Goal: Task Accomplishment & Management: Complete application form

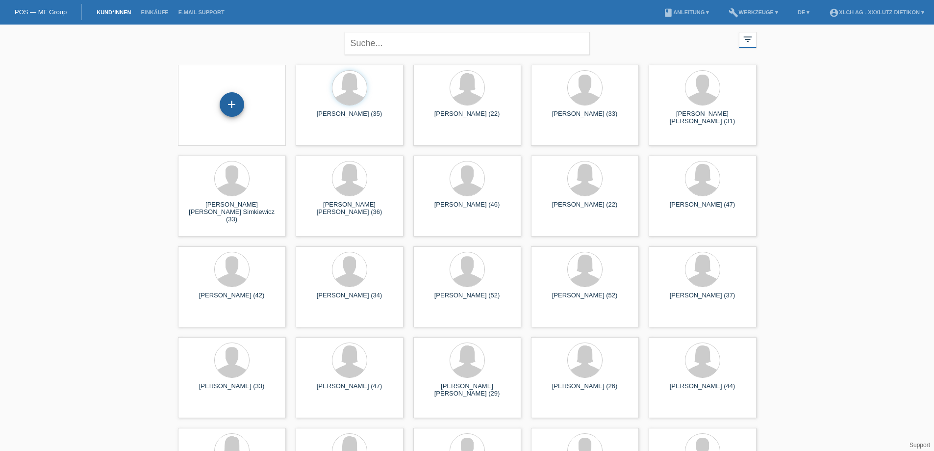
click at [236, 102] on div "+" at bounding box center [232, 104] width 25 height 25
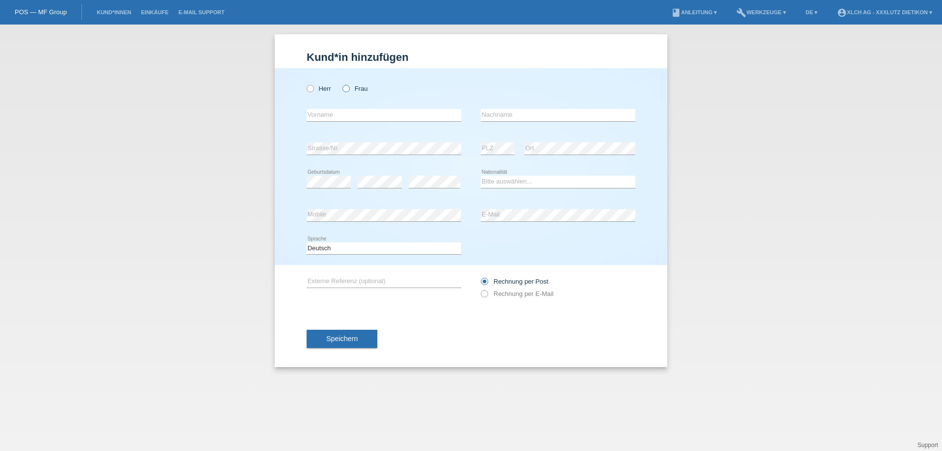
click at [341, 83] on icon at bounding box center [341, 83] width 0 height 0
click at [345, 85] on input "Frau" at bounding box center [345, 88] width 6 height 6
radio input "true"
click at [350, 110] on input "text" at bounding box center [383, 115] width 154 height 12
type input "Angelika"
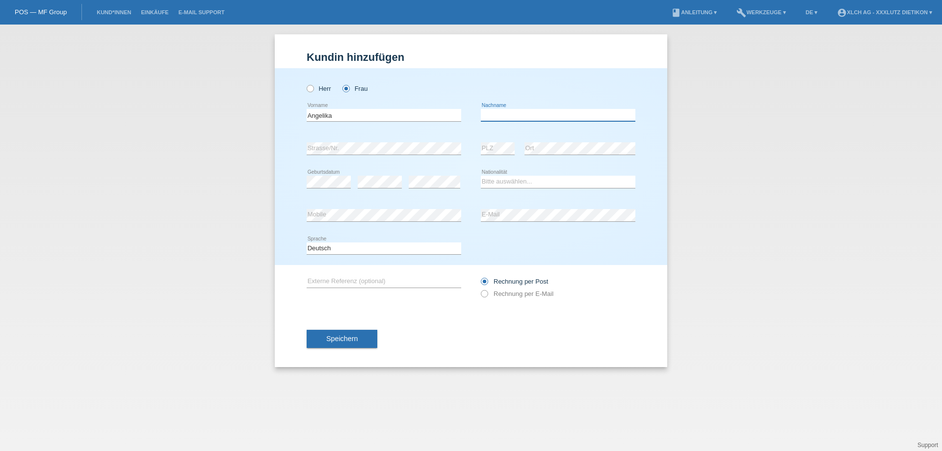
click at [490, 112] on input "text" at bounding box center [558, 115] width 154 height 12
type input "Zeneli"
click at [515, 182] on select "Bitte auswählen... Schweiz Deutschland Liechtenstein Österreich ------------ Af…" at bounding box center [558, 182] width 154 height 12
select select "DE"
click at [481, 176] on select "Bitte auswählen... Schweiz Deutschland Liechtenstein Österreich ------------ Af…" at bounding box center [558, 182] width 154 height 12
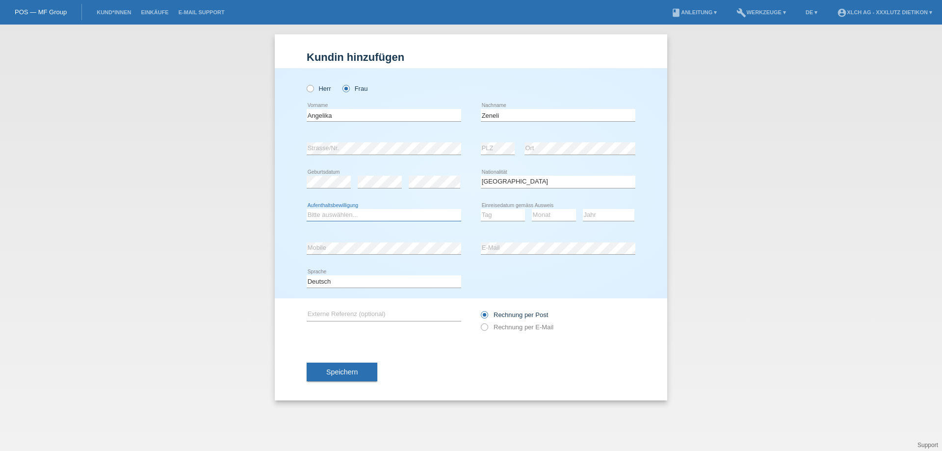
click at [396, 211] on select "Bitte auswählen... C B B - Flüchtlingsstatus Andere" at bounding box center [383, 215] width 154 height 12
select select "C"
click at [306, 209] on select "Bitte auswählen... C B B - Flüchtlingsstatus Andere" at bounding box center [383, 215] width 154 height 12
click at [497, 219] on select "Tag 01 02 03 04 05 06 07 08 09 10 11" at bounding box center [503, 215] width 44 height 12
select select "30"
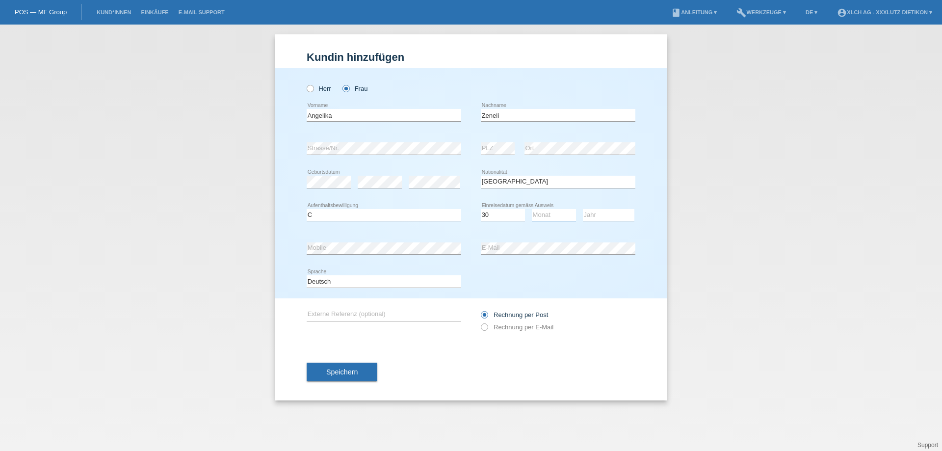
click at [565, 214] on select "Monat 01 02 03 04 05 06 07 08 09 10 11" at bounding box center [554, 215] width 44 height 12
select select "04"
click at [596, 216] on select "Jahr 2025 2024 2023 2022 2021 2020 2019 2018 2017 2016 2015 2014 2013 2012 2011…" at bounding box center [608, 215] width 51 height 12
select select "2015"
click at [583, 209] on select "Jahr 2025 2024 2023 2022 2021 2020 2019 2018 2017 2016 2015 2014 2013 2012 2011…" at bounding box center [608, 215] width 51 height 12
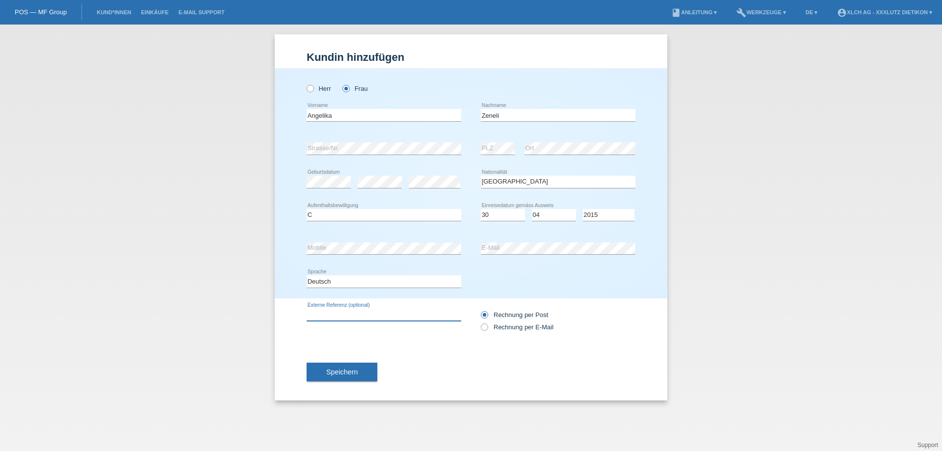
click at [372, 317] on input "text" at bounding box center [383, 314] width 154 height 12
type input "1pp6k6"
click at [497, 328] on label "Rechnung per E-Mail" at bounding box center [517, 326] width 73 height 7
click at [487, 328] on input "Rechnung per E-Mail" at bounding box center [484, 329] width 6 height 12
radio input "true"
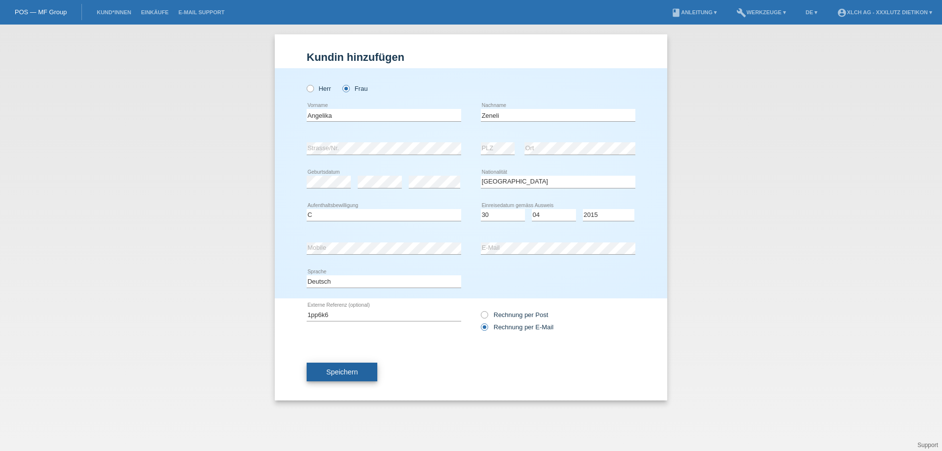
click at [349, 378] on button "Speichern" at bounding box center [341, 371] width 71 height 19
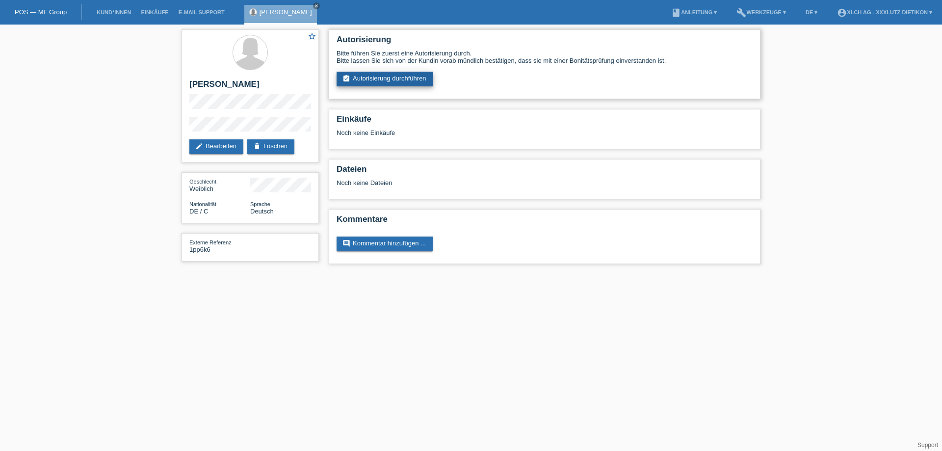
click at [388, 78] on link "assignment_turned_in Autorisierung durchführen" at bounding box center [384, 79] width 97 height 15
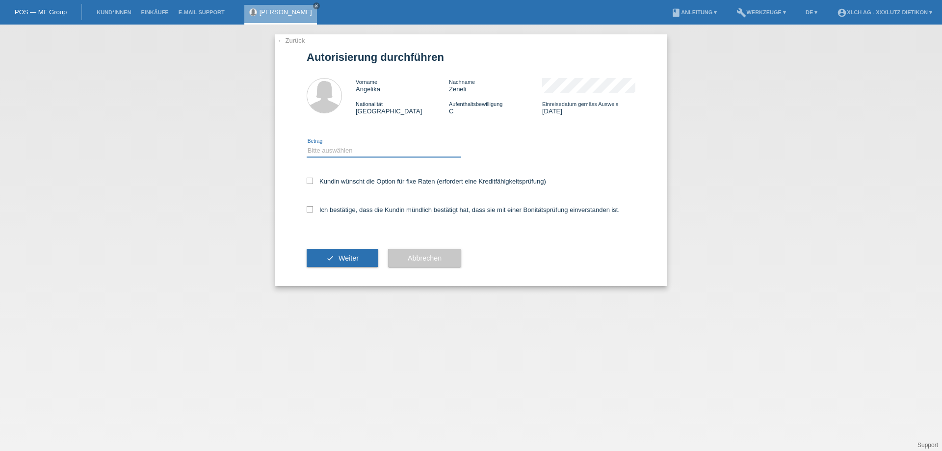
click at [340, 147] on select "Bitte auswählen CHF 1.00 - CHF 499.00 CHF 500.00 - CHF 1'999.00 CHF 2'000.00 - …" at bounding box center [383, 151] width 154 height 12
select select "3"
click at [306, 145] on select "Bitte auswählen CHF 1.00 - CHF 499.00 CHF 500.00 - CHF 1'999.00 CHF 2'000.00 - …" at bounding box center [383, 151] width 154 height 12
click at [311, 213] on label "Ich bestätige, dass die Kundin mündlich bestätigt hat, dass sie mit einer Bonit…" at bounding box center [462, 209] width 313 height 7
click at [311, 212] on input "Ich bestätige, dass die Kundin mündlich bestätigt hat, dass sie mit einer Bonit…" at bounding box center [309, 209] width 6 height 6
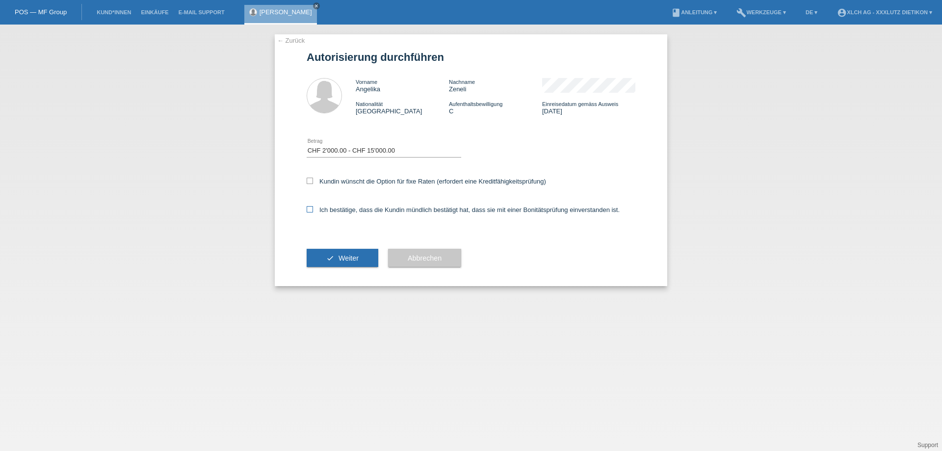
checkbox input "true"
click at [344, 263] on button "check Weiter" at bounding box center [342, 258] width 72 height 19
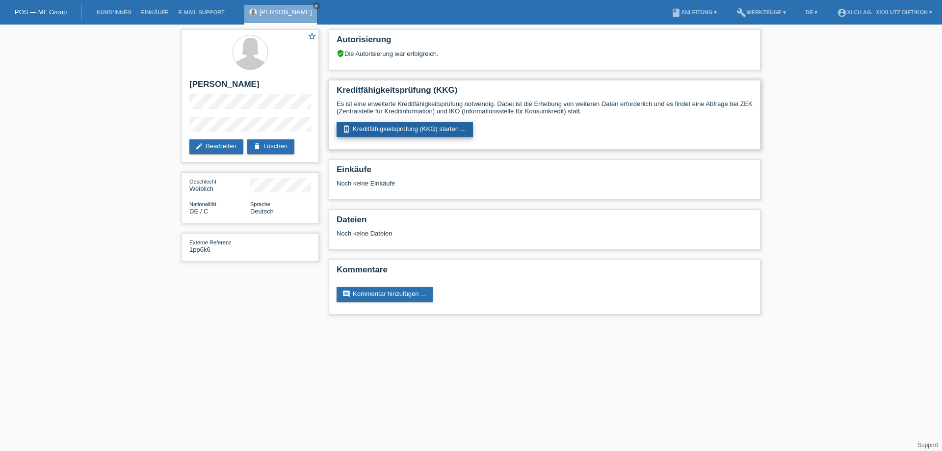
click at [396, 125] on link "perm_device_information Kreditfähigkeitsprüfung (KKG) starten ..." at bounding box center [404, 129] width 136 height 15
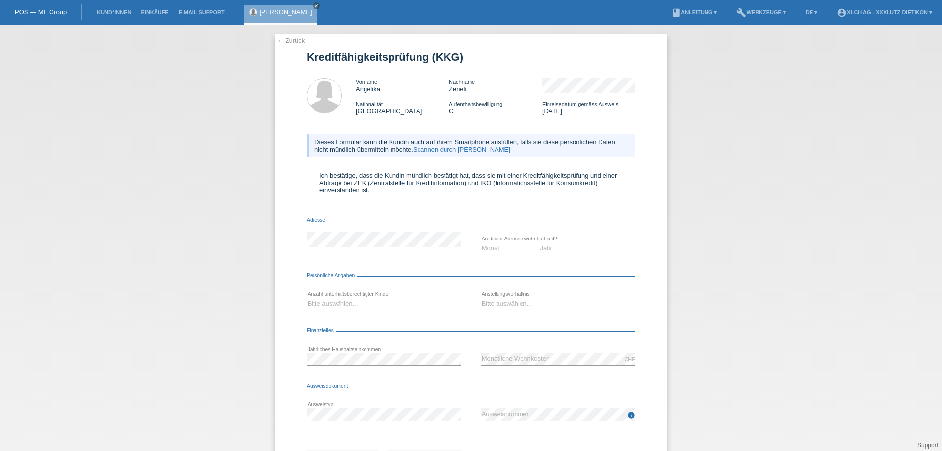
click at [306, 175] on icon at bounding box center [309, 175] width 6 height 6
click at [306, 175] on input "Ich bestätige, dass die Kundin mündlich bestätigt hat, dass sie mit einer Kredi…" at bounding box center [309, 175] width 6 height 6
checkbox input "true"
click at [503, 248] on select "Monat 01 02 03 04 05 06 07 08 09 10" at bounding box center [506, 248] width 51 height 12
select select "04"
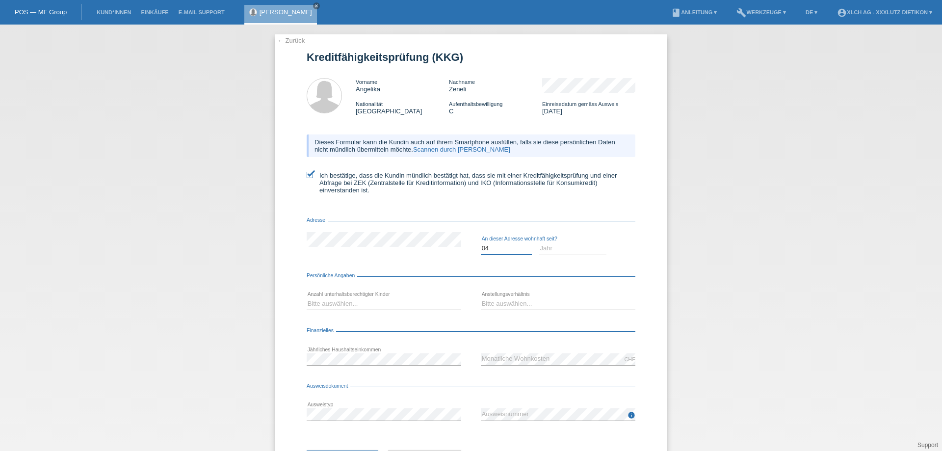
click at [481, 242] on select "Monat 01 02 03 04 05 06 07 08 09 10" at bounding box center [506, 248] width 51 height 12
click at [550, 247] on select "Jahr 2025 2024 2023 2022 2021 2020 2019 2018 2017 2016 2015 2014 2013 2012 2011…" at bounding box center [573, 248] width 68 height 12
select select "2018"
click at [539, 242] on select "Jahr 2025 2024 2023 2022 2021 2020 2019 2018 2017 2016 2015 2014 2013 2012 2011…" at bounding box center [573, 248] width 68 height 12
click at [344, 298] on select "Bitte auswählen... 0 1 2 3 4 5 6 7 8 9" at bounding box center [383, 304] width 154 height 12
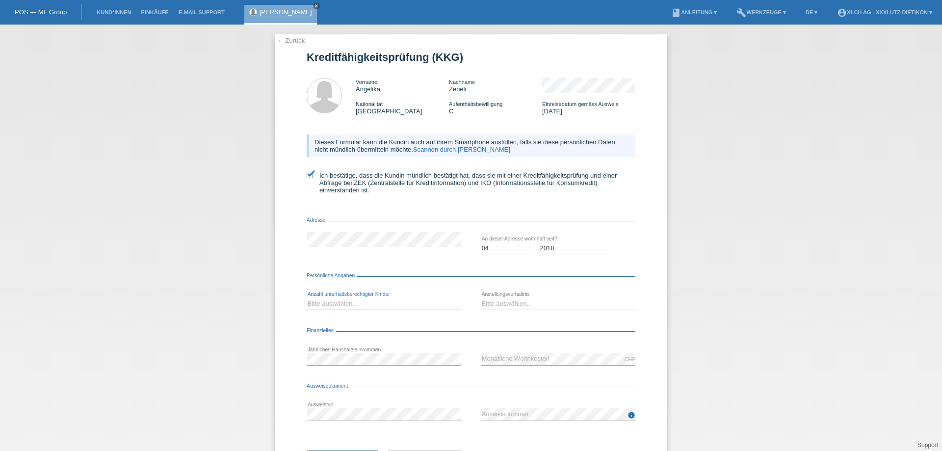
select select "1"
click at [306, 298] on select "Bitte auswählen... 0 1 2 3 4 5 6 7 8 9" at bounding box center [383, 304] width 154 height 12
click at [487, 305] on select "Bitte auswählen... Unbefristet Befristet Lehrling/Student Pensioniert Nicht arb…" at bounding box center [558, 304] width 154 height 12
select select "INDEPENDENT"
click at [481, 298] on select "Bitte auswählen... Unbefristet Befristet Lehrling/Student Pensioniert Nicht arb…" at bounding box center [558, 304] width 154 height 12
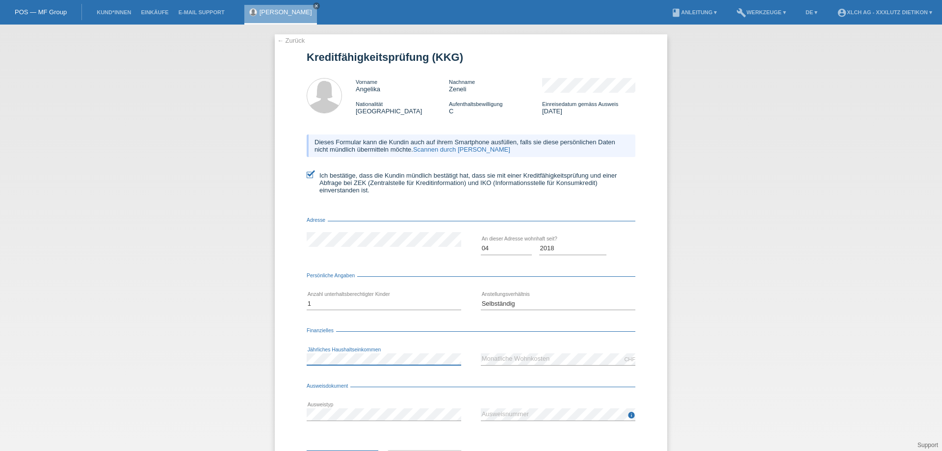
scroll to position [47, 0]
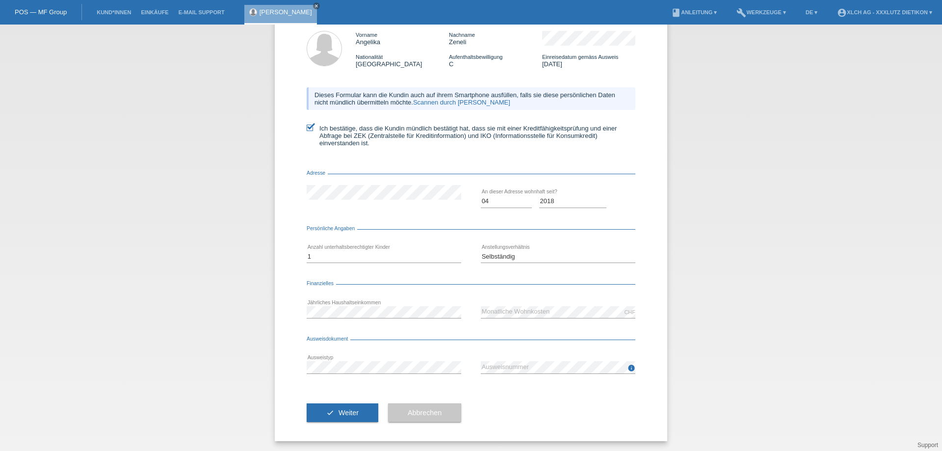
click at [332, 304] on div "error Jährliches Haushaltseinkommen" at bounding box center [383, 311] width 154 height 33
click at [338, 416] on span "Weiter" at bounding box center [348, 413] width 20 height 8
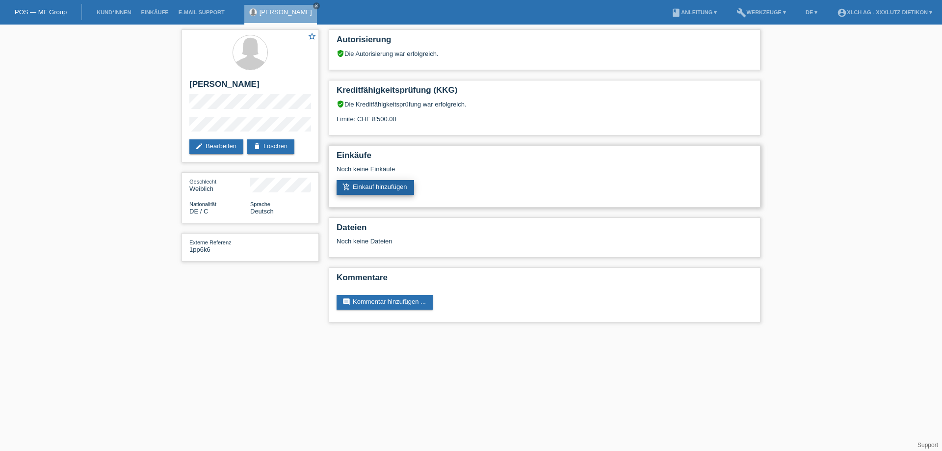
click at [376, 180] on link "add_shopping_cart Einkauf hinzufügen" at bounding box center [374, 187] width 77 height 15
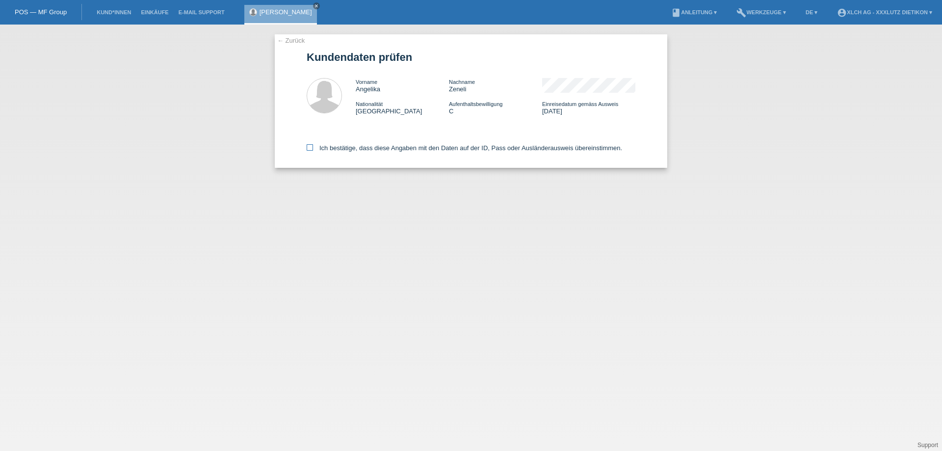
click at [310, 149] on icon at bounding box center [309, 147] width 6 height 6
click at [310, 149] on input "Ich bestätige, dass diese Angaben mit den Daten auf der ID, Pass oder Ausländer…" at bounding box center [309, 147] width 6 height 6
checkbox input "true"
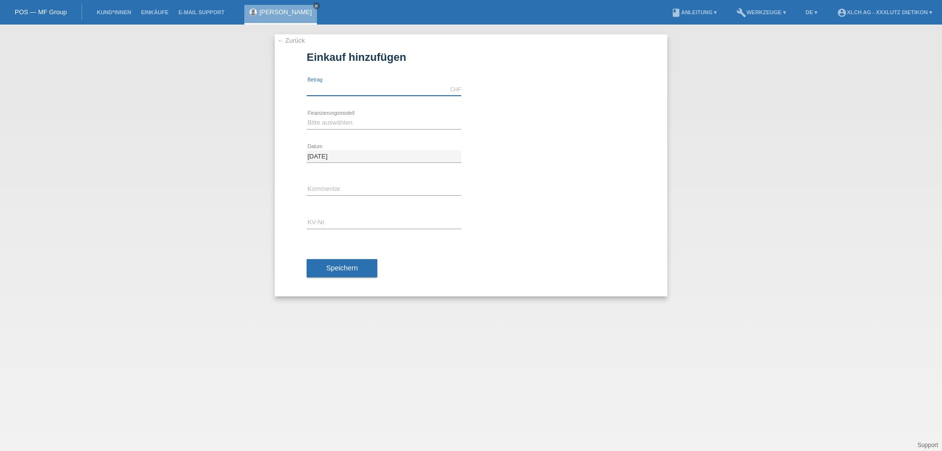
click at [354, 88] on input "text" at bounding box center [383, 89] width 154 height 12
type input "1613.40"
click at [339, 122] on select "Bitte auswählen Kauf auf Rechnung mit Teilzahlungsoption Fixe Raten - Zinsübern…" at bounding box center [383, 123] width 154 height 12
select select "109"
click at [306, 117] on select "Bitte auswählen Kauf auf Rechnung mit Teilzahlungsoption Fixe Raten - Zinsübern…" at bounding box center [383, 123] width 154 height 12
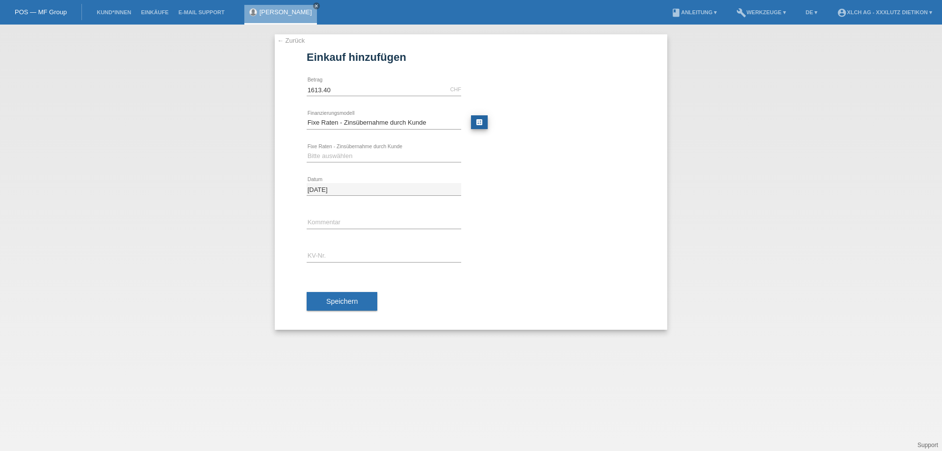
click at [479, 125] on link "calculate" at bounding box center [479, 122] width 17 height 14
type input "1613.40"
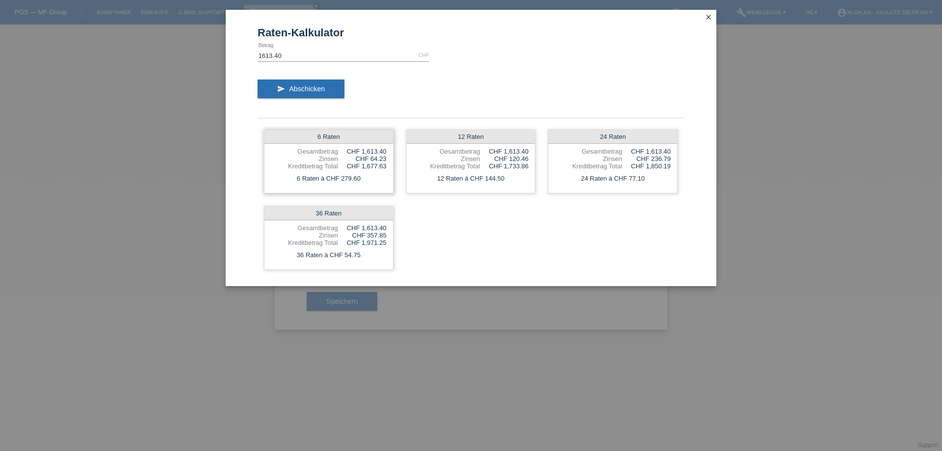
click at [339, 163] on div "CHF 1,677.63" at bounding box center [362, 165] width 49 height 7
click at [706, 16] on icon "close" at bounding box center [708, 17] width 8 height 8
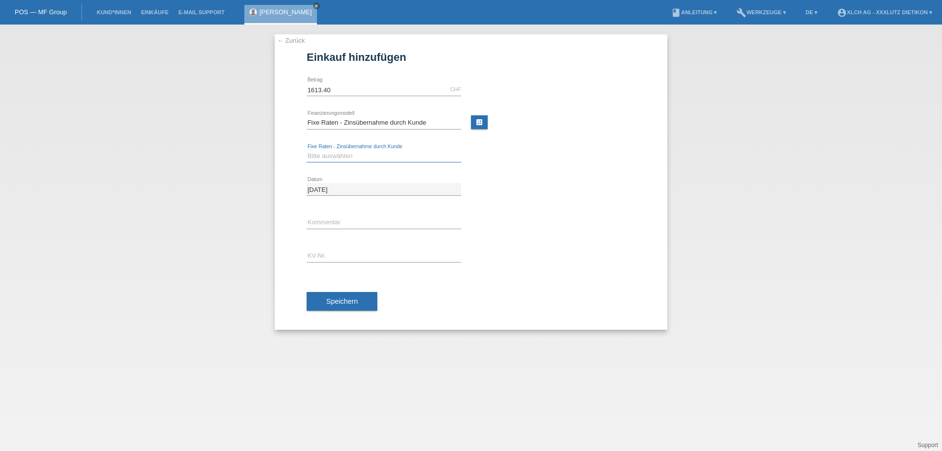
click at [407, 150] on select "Bitte auswählen 6 Raten 12 Raten 24 Raten 36 Raten" at bounding box center [383, 156] width 154 height 12
click at [306, 150] on select "Bitte auswählen 6 Raten 12 Raten 24 Raten 36 Raten" at bounding box center [383, 156] width 154 height 12
click at [383, 153] on select "Bitte auswählen 6 Raten 12 Raten 24 Raten 36 Raten" at bounding box center [383, 156] width 154 height 12
select select "313"
click at [306, 150] on select "Bitte auswählen 6 Raten 12 Raten 24 Raten 36 Raten" at bounding box center [383, 156] width 154 height 12
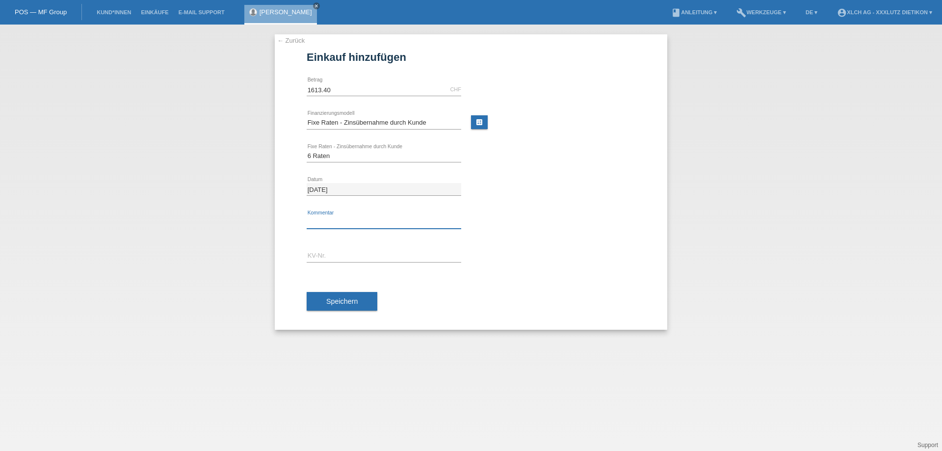
click at [350, 224] on input "text" at bounding box center [383, 222] width 154 height 12
type input "3p8h"
click at [351, 254] on input "text" at bounding box center [383, 256] width 154 height 12
type input "1PP6K6"
click at [346, 304] on span "Speichern" at bounding box center [341, 301] width 31 height 8
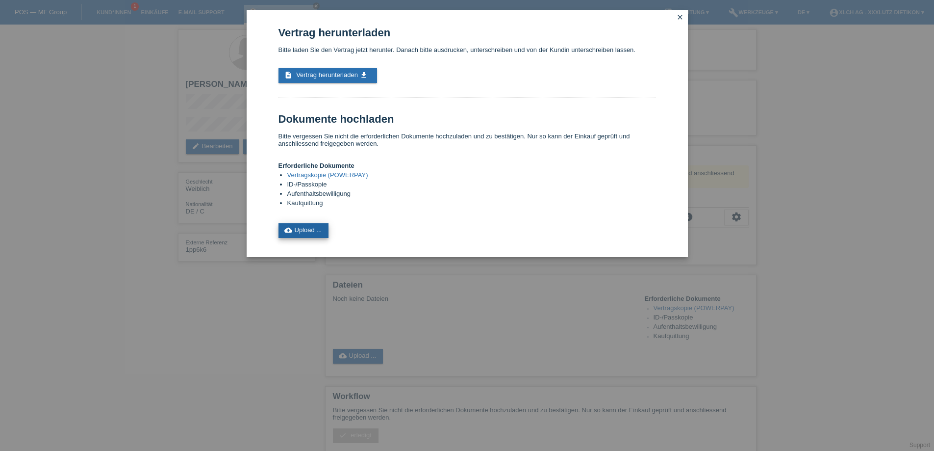
click at [316, 228] on link "cloud_upload Upload ..." at bounding box center [304, 230] width 51 height 15
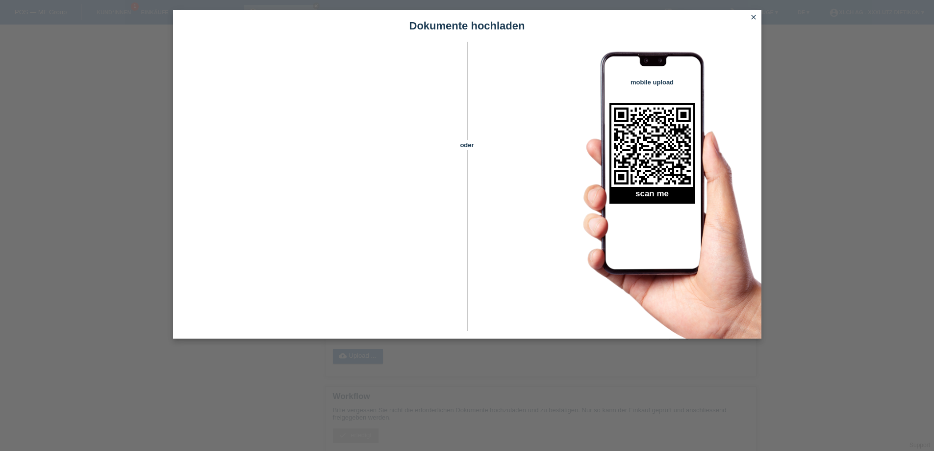
click at [753, 17] on icon "close" at bounding box center [754, 17] width 8 height 8
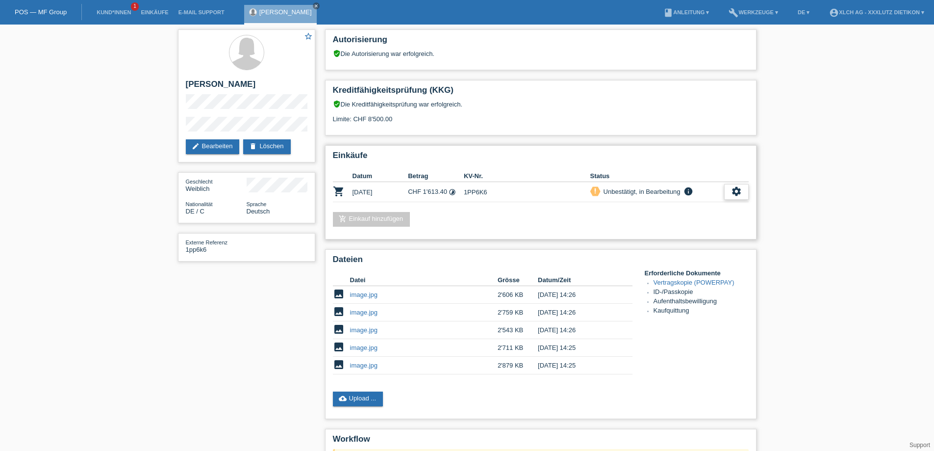
click at [736, 191] on icon "settings" at bounding box center [736, 191] width 11 height 11
click at [686, 234] on span "Vertrag herunterladen" at bounding box center [669, 236] width 65 height 12
click at [735, 187] on icon "settings" at bounding box center [736, 191] width 11 height 11
click at [674, 217] on span "AGB herunterladen" at bounding box center [665, 222] width 57 height 12
click at [739, 191] on icon "settings" at bounding box center [736, 191] width 11 height 11
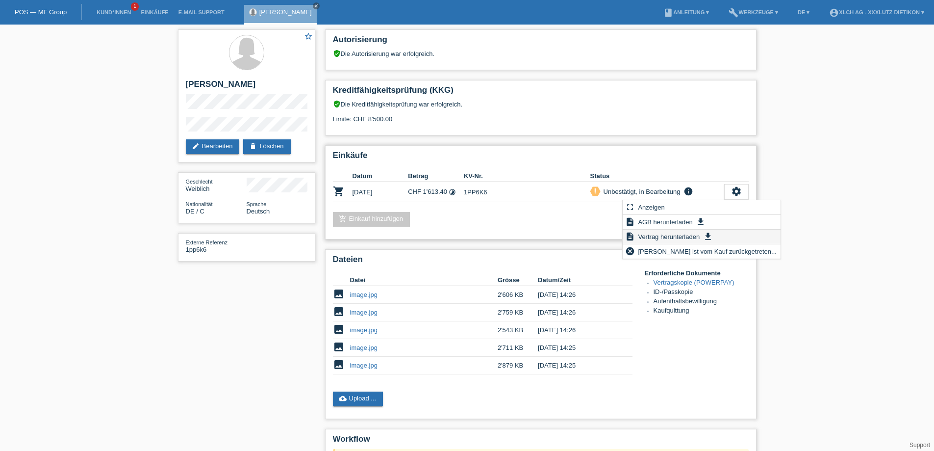
click at [695, 239] on span "Vertrag herunterladen" at bounding box center [669, 236] width 65 height 12
click at [737, 193] on icon "settings" at bounding box center [736, 191] width 11 height 11
click at [736, 190] on icon "settings" at bounding box center [736, 191] width 11 height 11
click at [703, 237] on icon "get_app" at bounding box center [708, 236] width 10 height 10
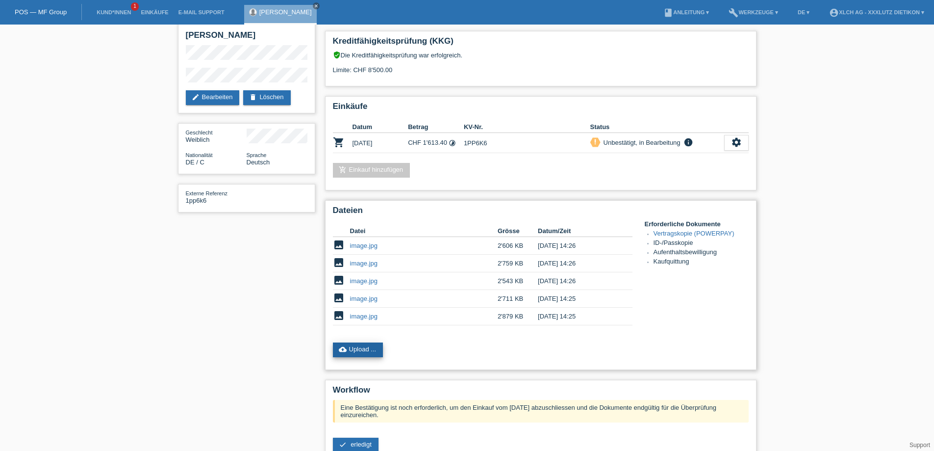
click at [364, 348] on link "cloud_upload Upload ..." at bounding box center [358, 349] width 51 height 15
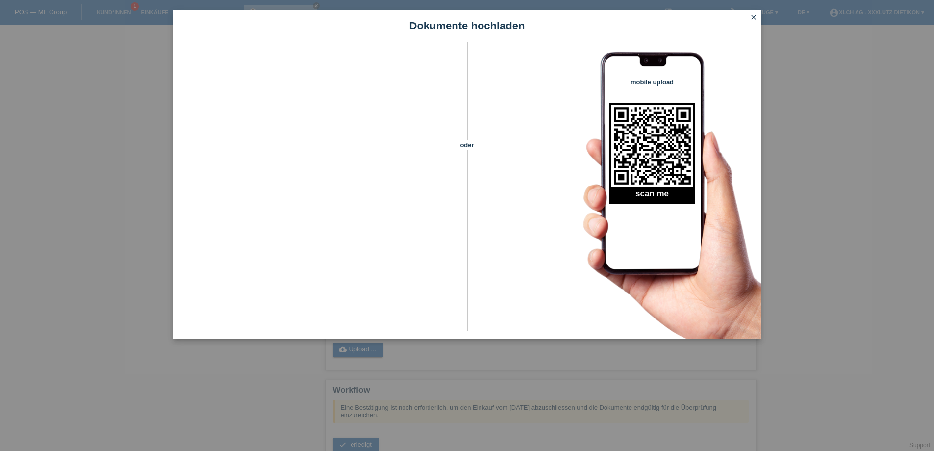
click at [753, 15] on icon "close" at bounding box center [754, 17] width 8 height 8
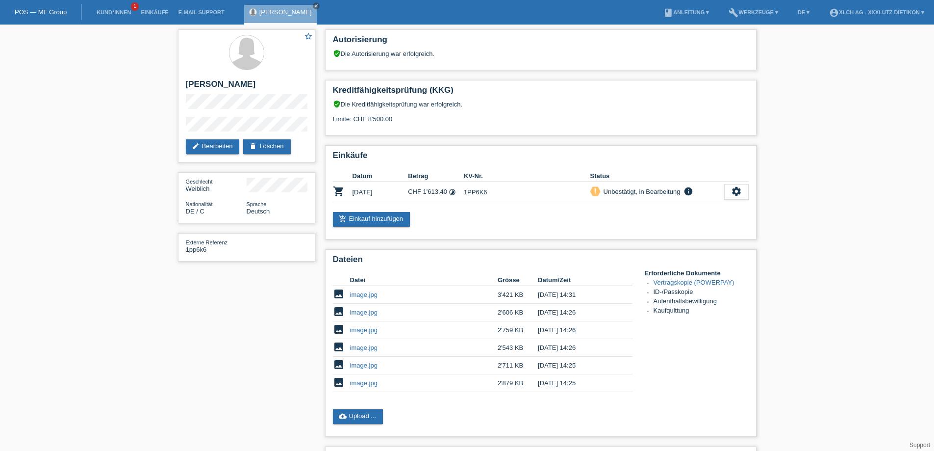
scroll to position [49, 0]
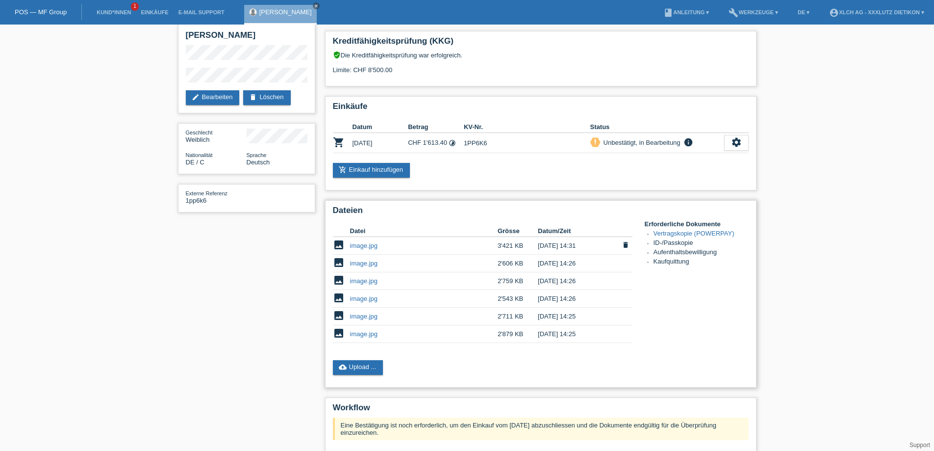
click at [363, 244] on link "image.jpg" at bounding box center [363, 245] width 27 height 7
click at [371, 263] on link "image.jpg" at bounding box center [363, 262] width 27 height 7
click at [353, 280] on link "image.jpg" at bounding box center [363, 280] width 27 height 7
click at [362, 315] on link "image.jpg" at bounding box center [363, 315] width 27 height 7
click at [368, 331] on link "image.jpg" at bounding box center [363, 333] width 27 height 7
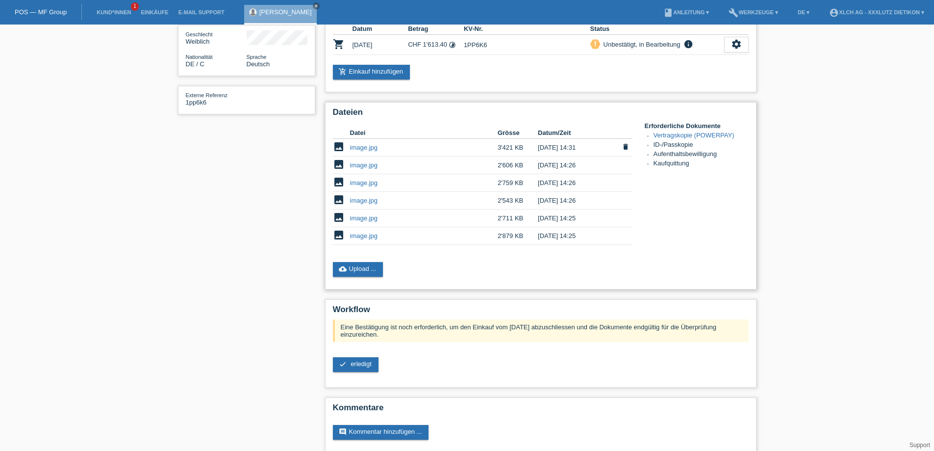
scroll to position [158, 0]
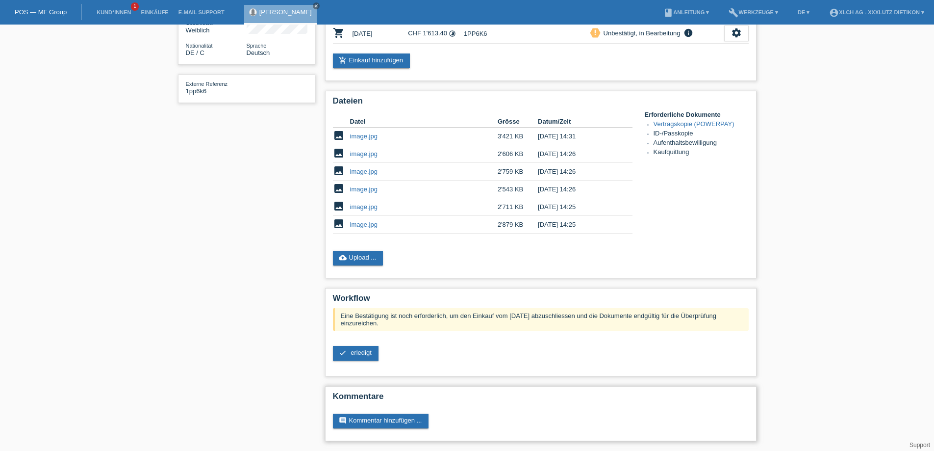
click at [449, 421] on div "comment Kommentar hinzufügen ..." at bounding box center [541, 420] width 416 height 15
click at [407, 420] on link "comment Kommentar hinzufügen ..." at bounding box center [381, 420] width 96 height 15
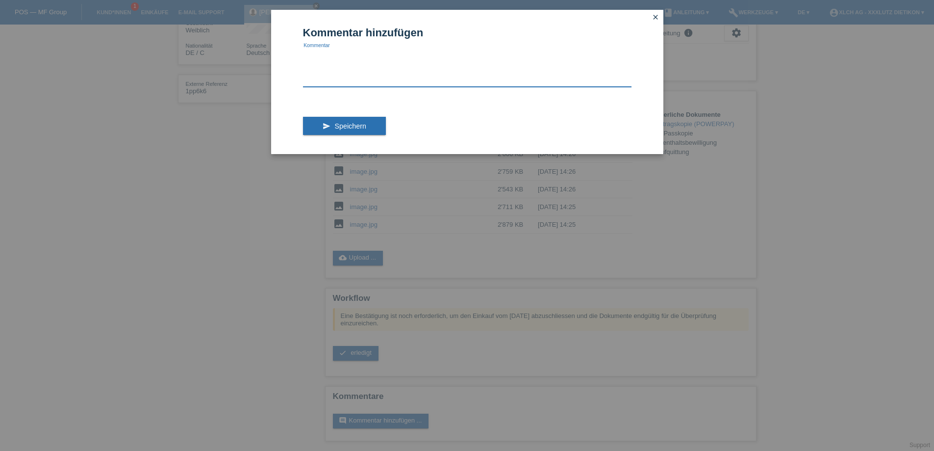
click at [332, 67] on textarea at bounding box center [467, 68] width 329 height 38
type textarea "a"
type textarea "Anzahlung 500.00CHF Restbetrag 1613.40"
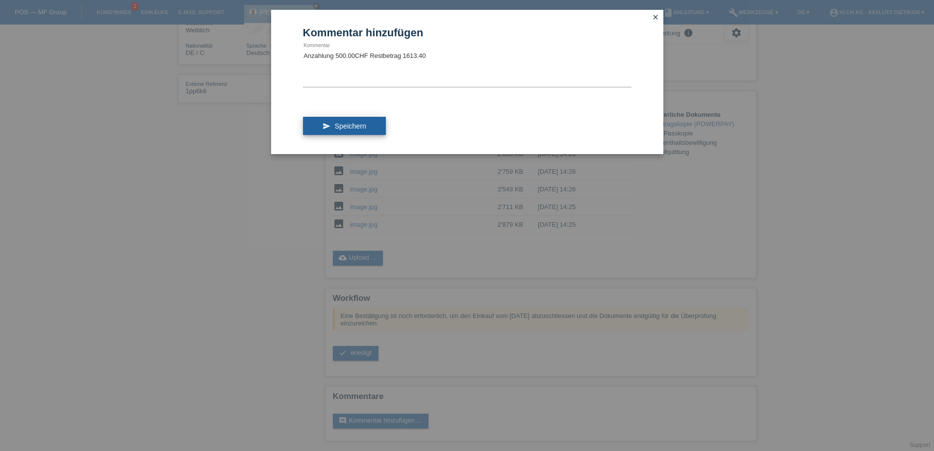
click at [350, 123] on span "Speichern" at bounding box center [349, 126] width 31 height 8
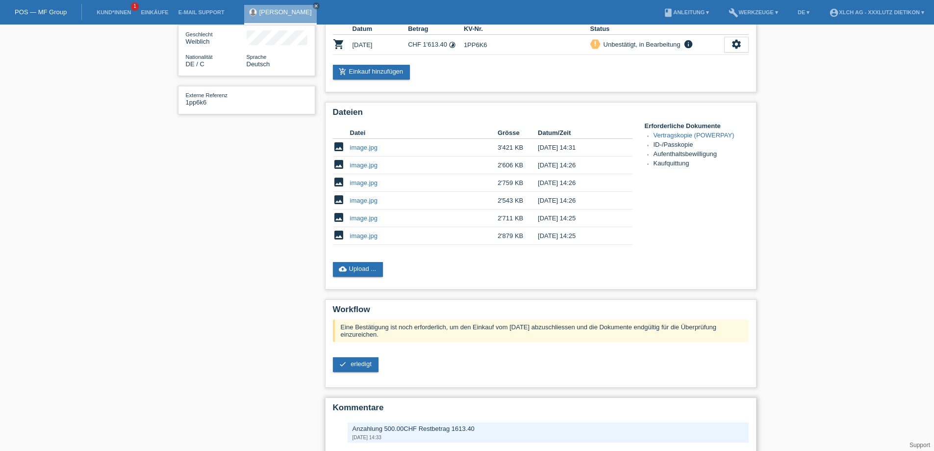
scroll to position [191, 0]
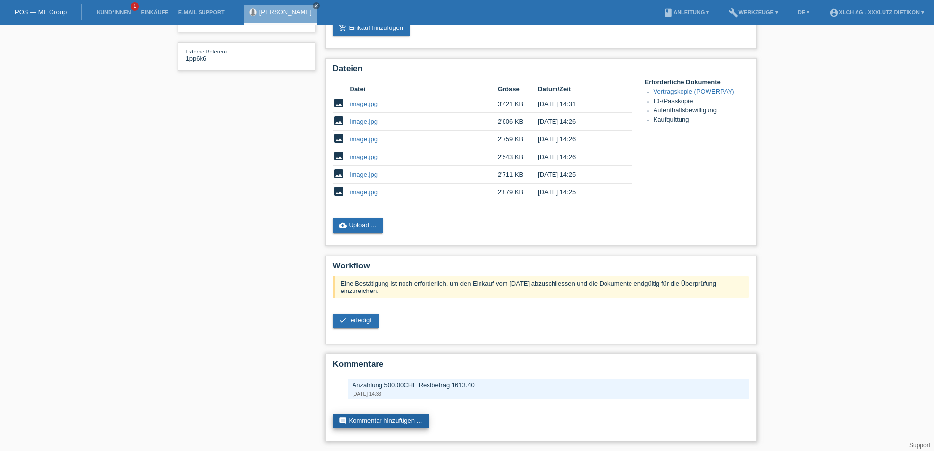
click at [396, 425] on link "comment Kommentar hinzufügen ..." at bounding box center [381, 420] width 96 height 15
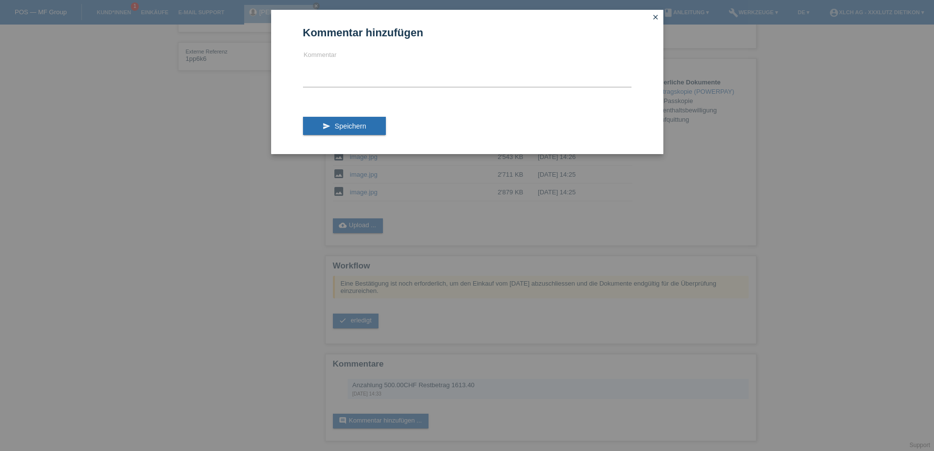
click at [657, 13] on link "close" at bounding box center [655, 17] width 13 height 11
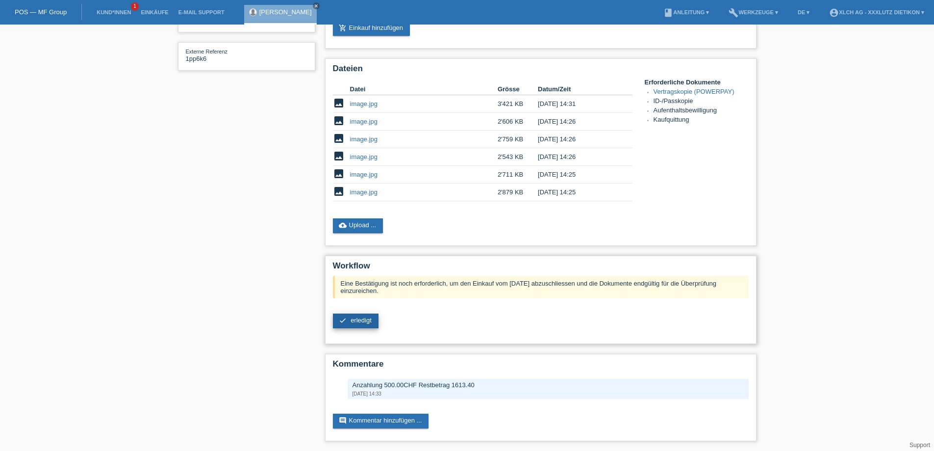
click at [357, 317] on span "erledigt" at bounding box center [361, 319] width 21 height 7
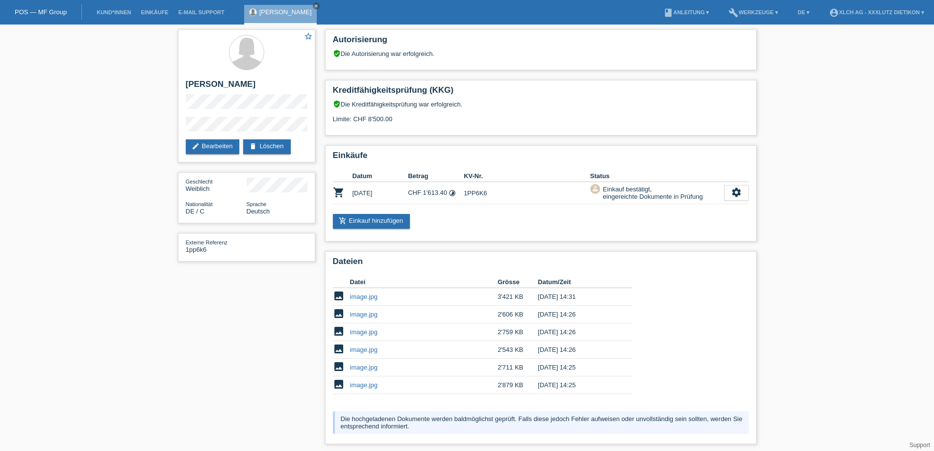
scroll to position [100, 0]
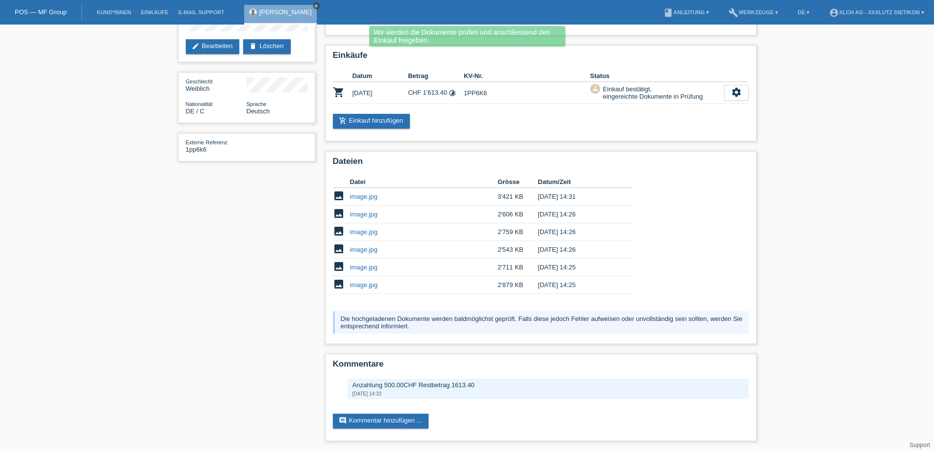
click at [314, 5] on icon "close" at bounding box center [316, 5] width 5 height 5
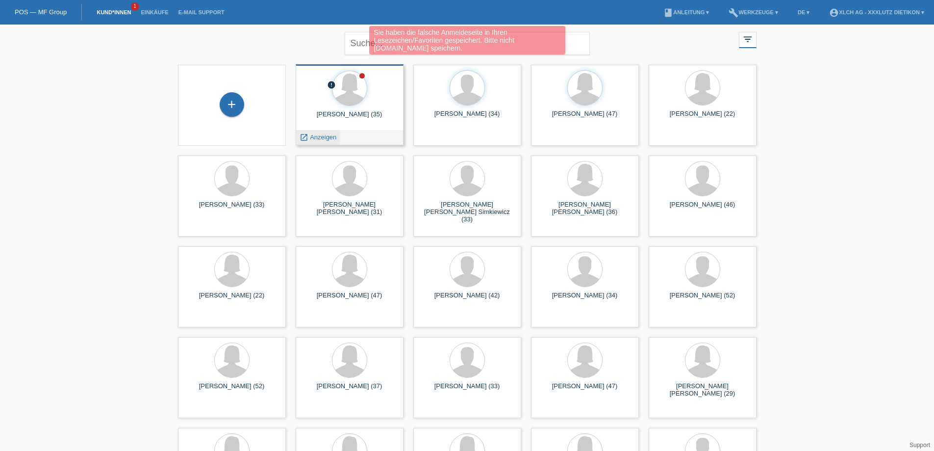
click at [323, 139] on span "Anzeigen" at bounding box center [323, 136] width 26 height 7
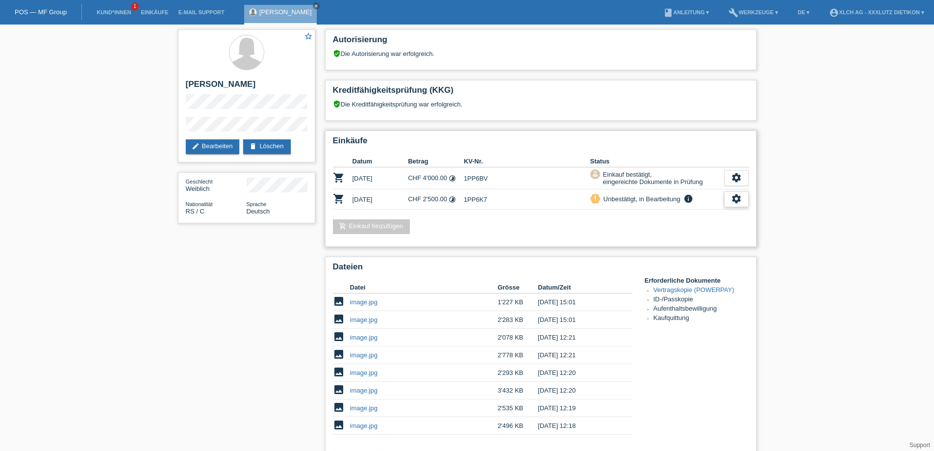
click at [731, 199] on icon "settings" at bounding box center [736, 198] width 11 height 11
click at [678, 242] on span "Vertrag herunterladen" at bounding box center [669, 244] width 65 height 12
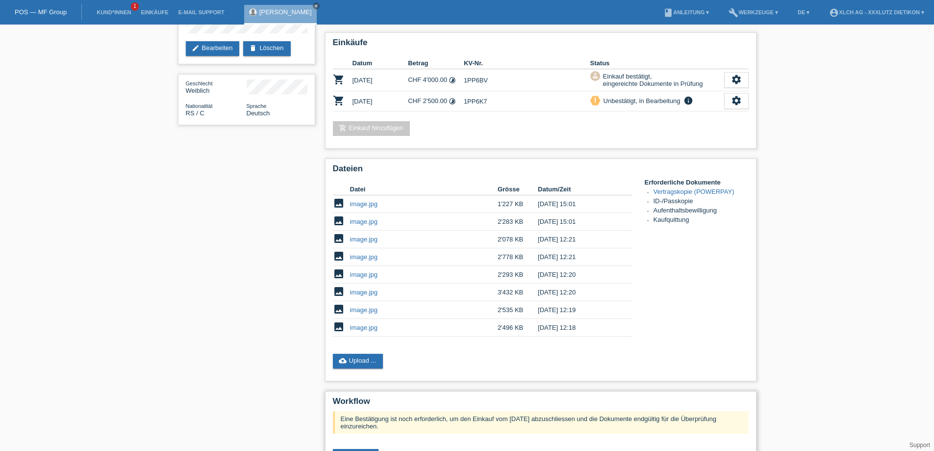
scroll to position [201, 0]
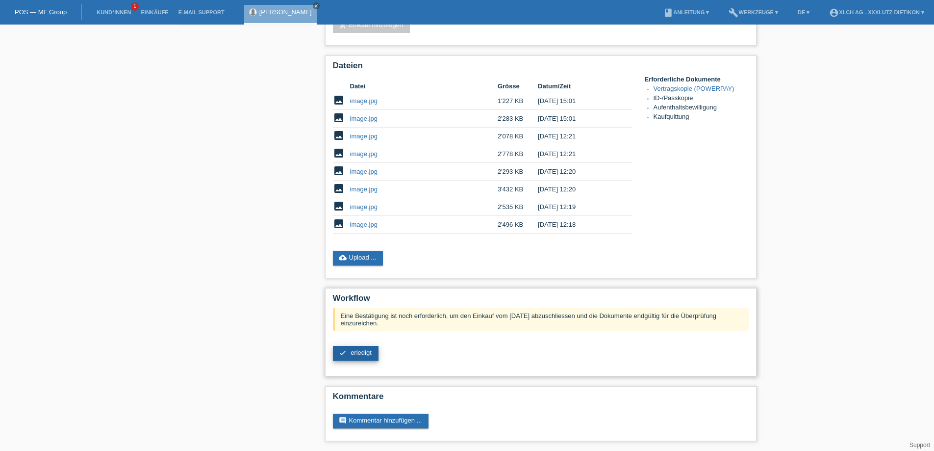
click at [361, 353] on span "erledigt" at bounding box center [361, 352] width 21 height 7
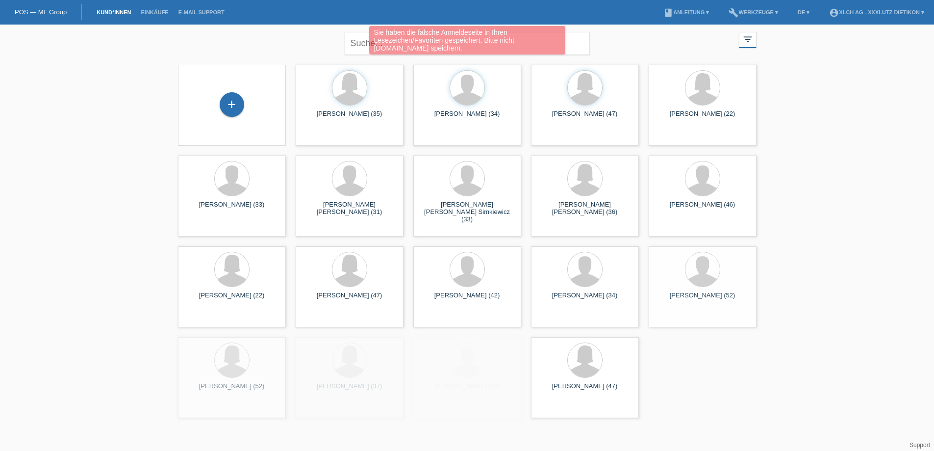
click at [218, 102] on div "+" at bounding box center [232, 105] width 92 height 26
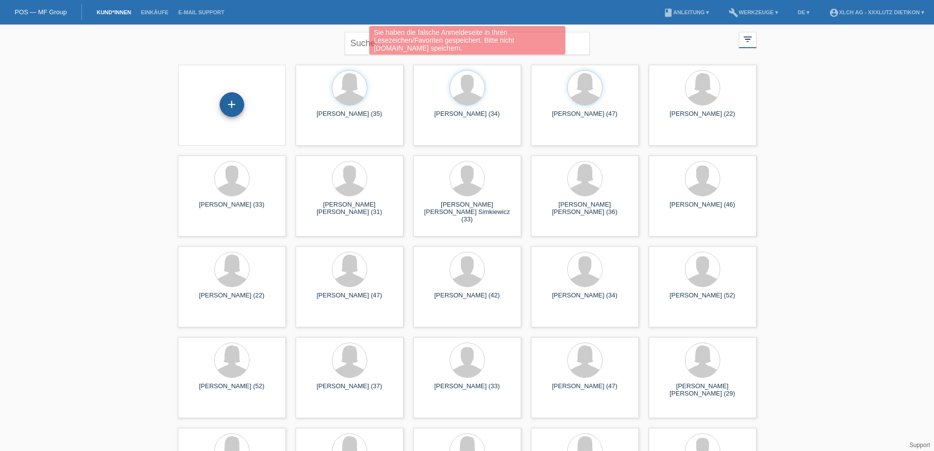
click at [227, 102] on div "+" at bounding box center [232, 104] width 25 height 25
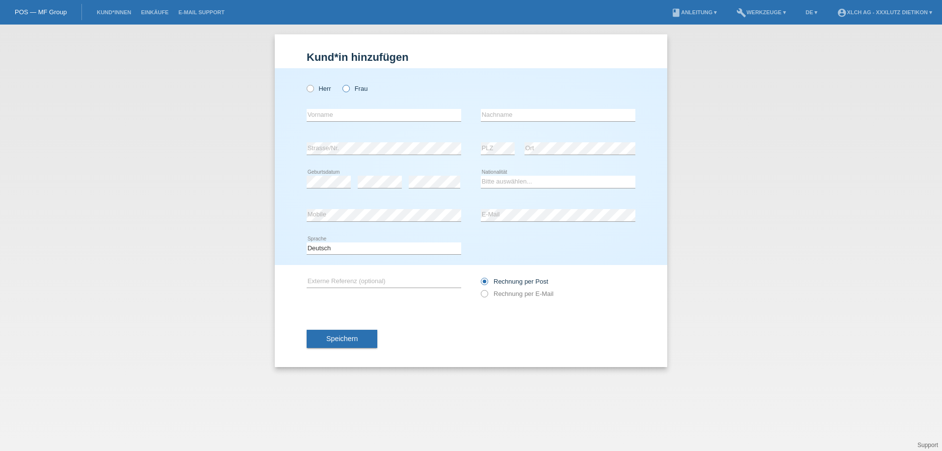
click at [350, 86] on label "Frau" at bounding box center [354, 88] width 25 height 7
click at [349, 86] on input "Frau" at bounding box center [345, 88] width 6 height 6
radio input "true"
click at [344, 116] on input "text" at bounding box center [383, 115] width 154 height 12
type input "Minire"
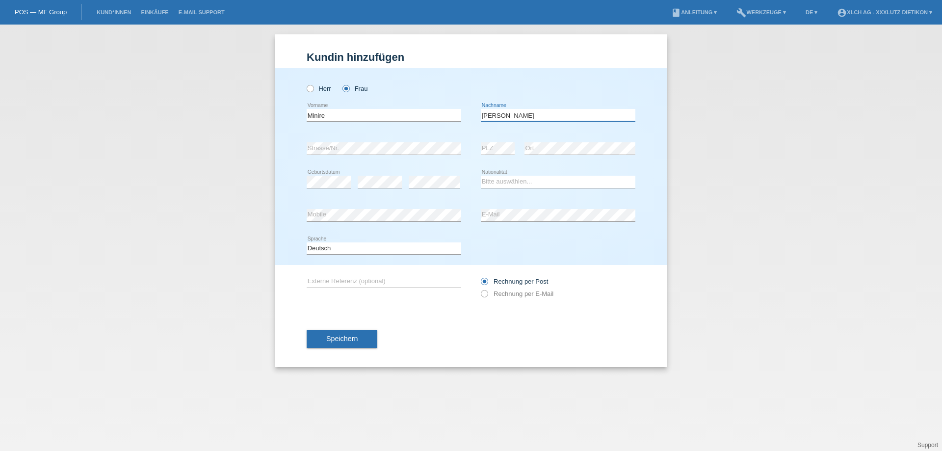
type input "[PERSON_NAME]"
click at [399, 229] on div "error Mobile error E-Mail" at bounding box center [470, 215] width 329 height 33
click at [510, 182] on select "Bitte auswählen... Schweiz Deutschland Liechtenstein Österreich ------------ Af…" at bounding box center [558, 182] width 154 height 12
select select "CH"
click at [481, 176] on select "Bitte auswählen... Schweiz Deutschland Liechtenstein Österreich ------------ Af…" at bounding box center [558, 182] width 154 height 12
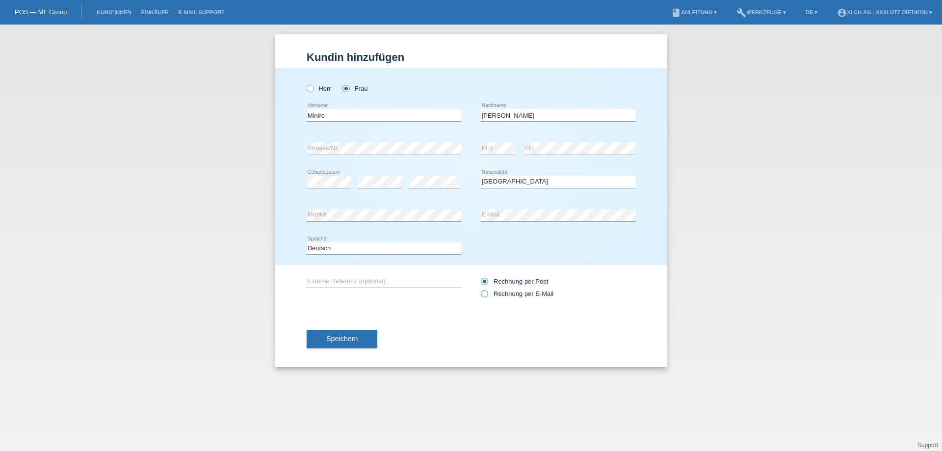
click at [488, 297] on label "Rechnung per E-Mail" at bounding box center [517, 293] width 73 height 7
click at [487, 297] on input "Rechnung per E-Mail" at bounding box center [484, 296] width 6 height 12
radio input "true"
click at [342, 341] on span "Speichern" at bounding box center [341, 338] width 31 height 8
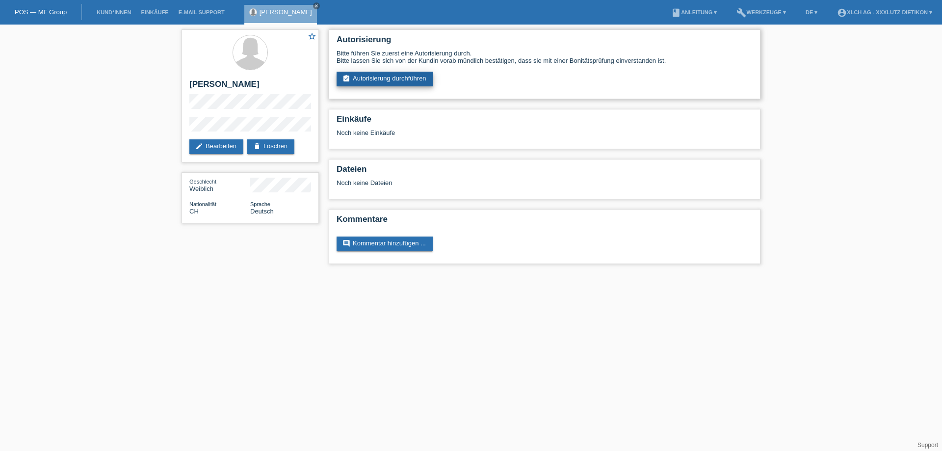
click at [383, 81] on link "assignment_turned_in Autorisierung durchführen" at bounding box center [384, 79] width 97 height 15
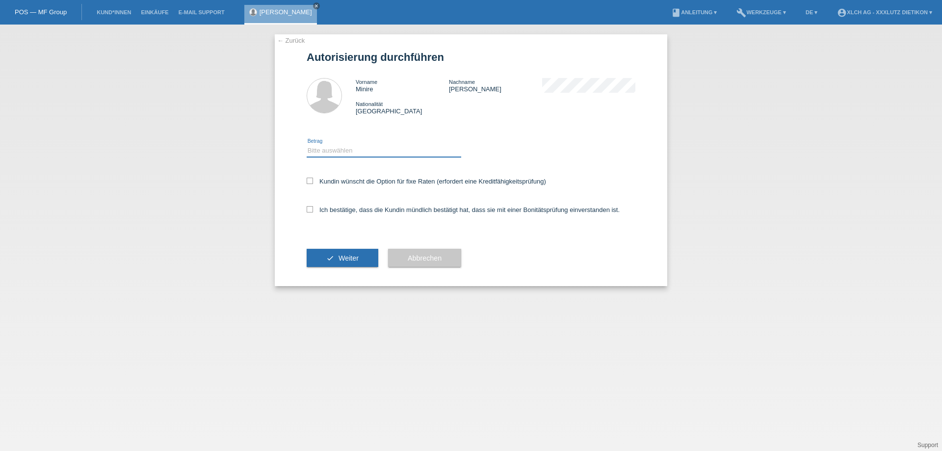
click at [319, 151] on select "Bitte auswählen CHF 1.00 - CHF 499.00 CHF 500.00 - CHF 1'999.00 CHF 2'000.00 - …" at bounding box center [383, 151] width 154 height 12
select select "3"
click at [306, 145] on select "Bitte auswählen CHF 1.00 - CHF 499.00 CHF 500.00 - CHF 1'999.00 CHF 2'000.00 - …" at bounding box center [383, 151] width 154 height 12
click at [311, 180] on icon at bounding box center [309, 181] width 6 height 6
click at [311, 180] on input "Kundin wünscht die Option für fixe Raten (erfordert eine Kreditfähigkeitsprüfun…" at bounding box center [309, 181] width 6 height 6
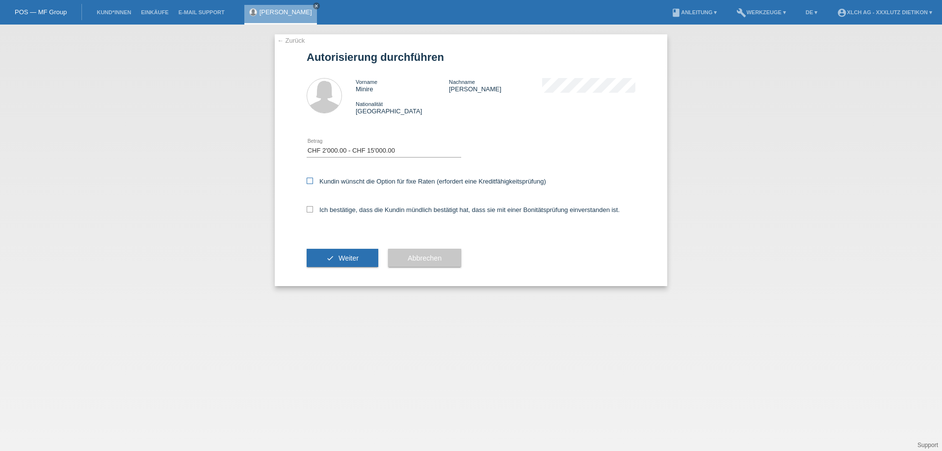
checkbox input "true"
click at [308, 206] on icon at bounding box center [309, 209] width 6 height 6
click at [308, 206] on input "Ich bestätige, dass die Kundin mündlich bestätigt hat, dass sie mit einer Bonit…" at bounding box center [309, 209] width 6 height 6
checkbox input "true"
click at [336, 258] on button "check Weiter" at bounding box center [342, 258] width 72 height 19
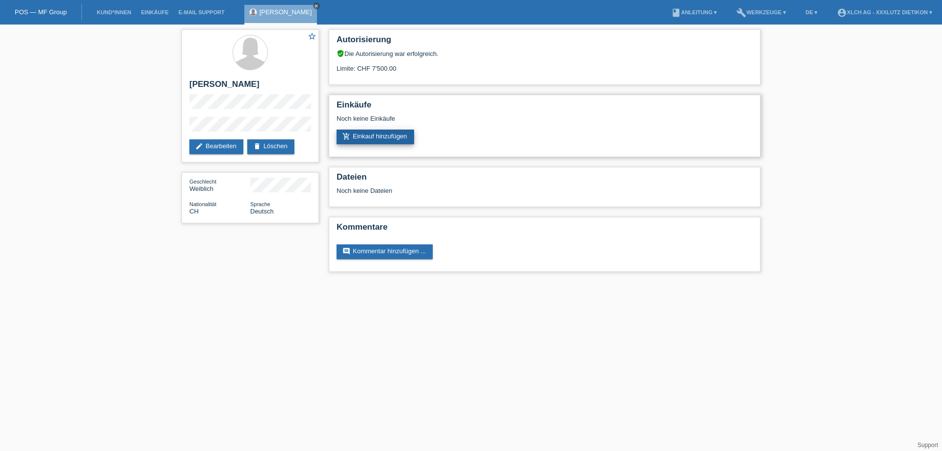
click at [365, 135] on link "add_shopping_cart Einkauf hinzufügen" at bounding box center [374, 136] width 77 height 15
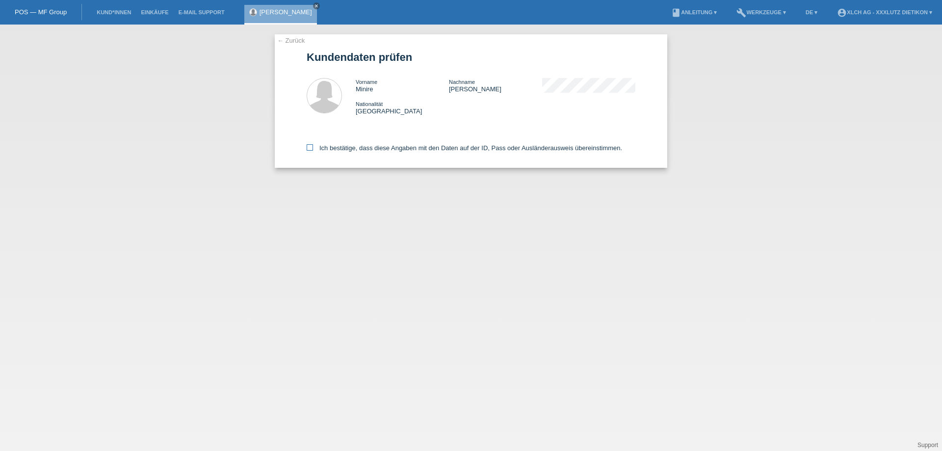
click at [308, 149] on icon at bounding box center [309, 147] width 6 height 6
click at [308, 149] on input "Ich bestätige, dass diese Angaben mit den Daten auf der ID, Pass oder Ausländer…" at bounding box center [309, 147] width 6 height 6
checkbox input "true"
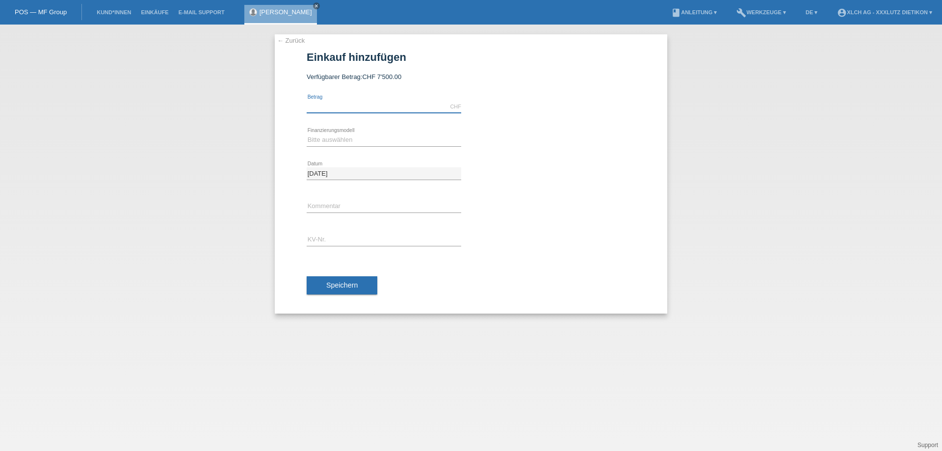
click at [351, 106] on input "text" at bounding box center [383, 107] width 154 height 12
type input "7500.00"
click at [326, 139] on select "Bitte auswählen Kauf auf Rechnung mit Teilzahlungsoption Fixe Raten - Zinsübern…" at bounding box center [383, 140] width 154 height 12
select select "109"
click at [306, 134] on select "Bitte auswählen Kauf auf Rechnung mit Teilzahlungsoption Fixe Raten - Zinsübern…" at bounding box center [383, 140] width 154 height 12
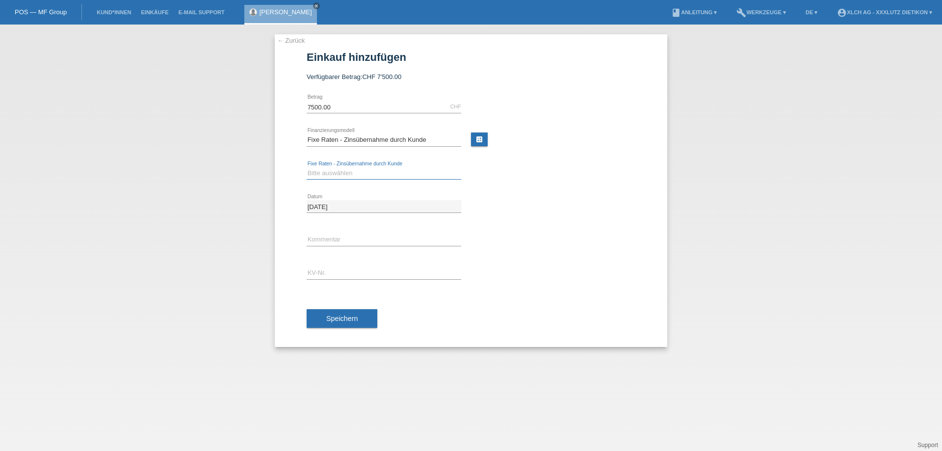
click at [378, 171] on select "Bitte auswählen 6 Raten 12 Raten 24 Raten 36 Raten" at bounding box center [383, 173] width 154 height 12
select select "316"
click at [306, 167] on select "Bitte auswählen 6 Raten 12 Raten 24 Raten 36 Raten" at bounding box center [383, 173] width 154 height 12
click at [478, 137] on link "calculate" at bounding box center [479, 139] width 17 height 14
type input "7500.00"
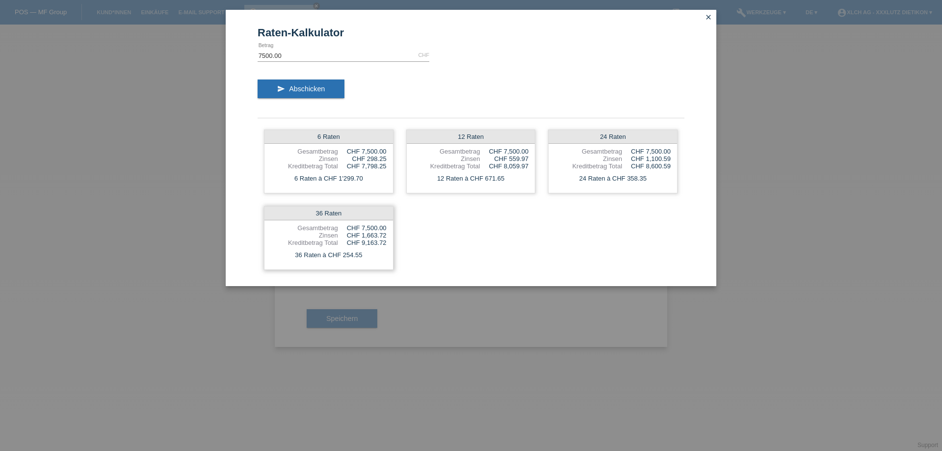
drag, startPoint x: 358, startPoint y: 233, endPoint x: 391, endPoint y: 238, distance: 33.3
click at [391, 238] on div "36 Raten Gesamtbetrag CHF 7,500.00 Zinsen CHF 1,663.72 Kreditbetrag Total CHF 9…" at bounding box center [328, 238] width 129 height 64
click at [706, 17] on icon "close" at bounding box center [708, 17] width 8 height 8
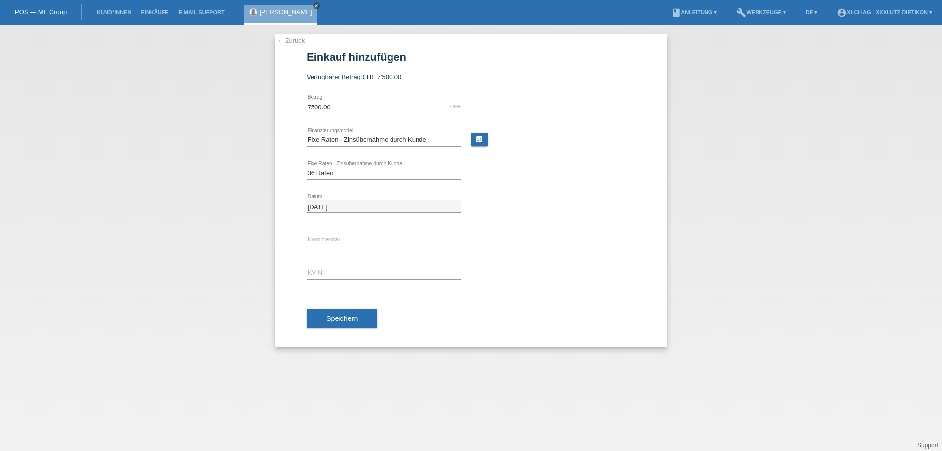
click at [314, 7] on icon "close" at bounding box center [316, 5] width 5 height 5
click at [285, 39] on link "← Zurück" at bounding box center [290, 40] width 27 height 7
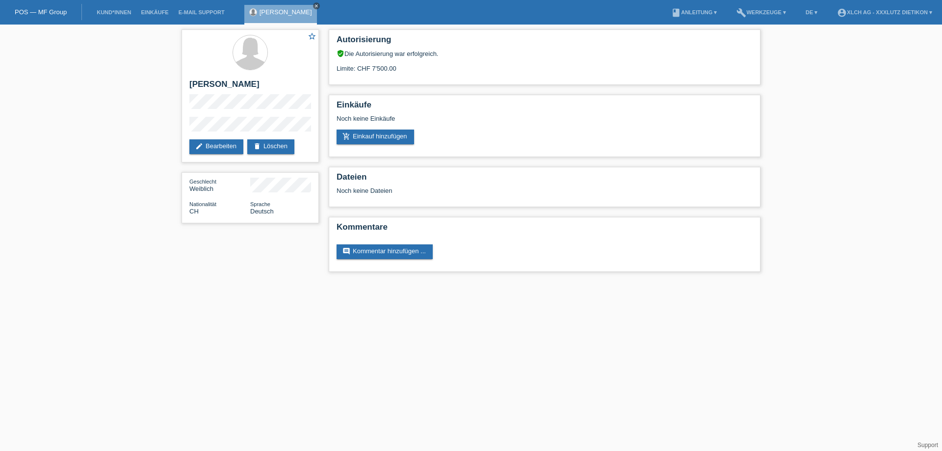
click at [314, 5] on icon "close" at bounding box center [316, 5] width 5 height 5
click at [116, 13] on link "Kund*innen" at bounding box center [114, 12] width 44 height 6
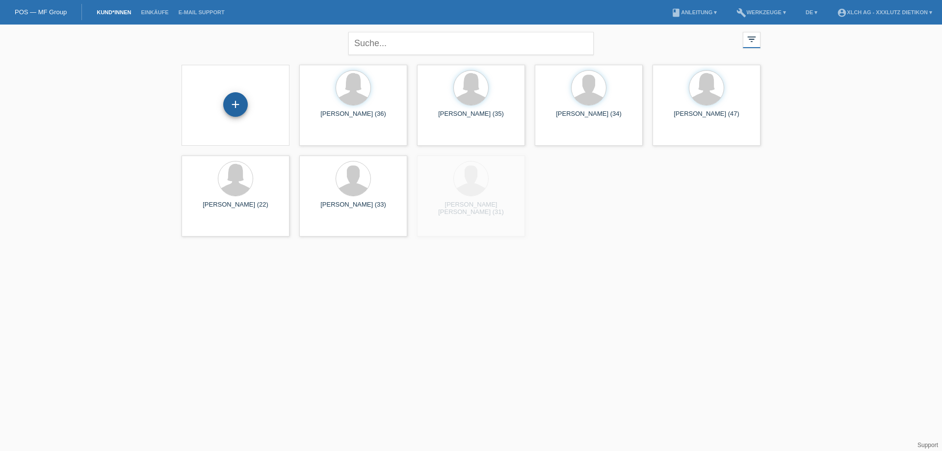
click at [234, 106] on div "+" at bounding box center [235, 104] width 25 height 25
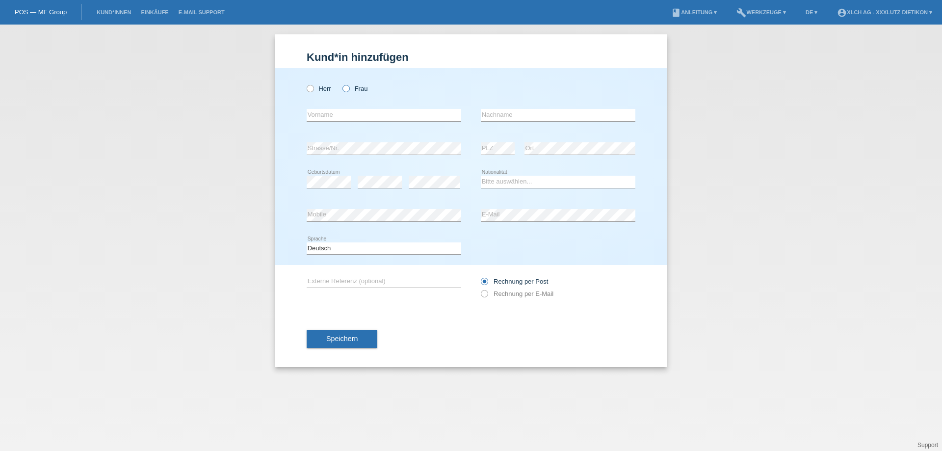
click at [341, 83] on icon at bounding box center [341, 83] width 0 height 0
click at [346, 87] on input "Frau" at bounding box center [345, 88] width 6 height 6
radio input "true"
click at [346, 111] on input "text" at bounding box center [383, 115] width 154 height 12
type input "[PERSON_NAME]"
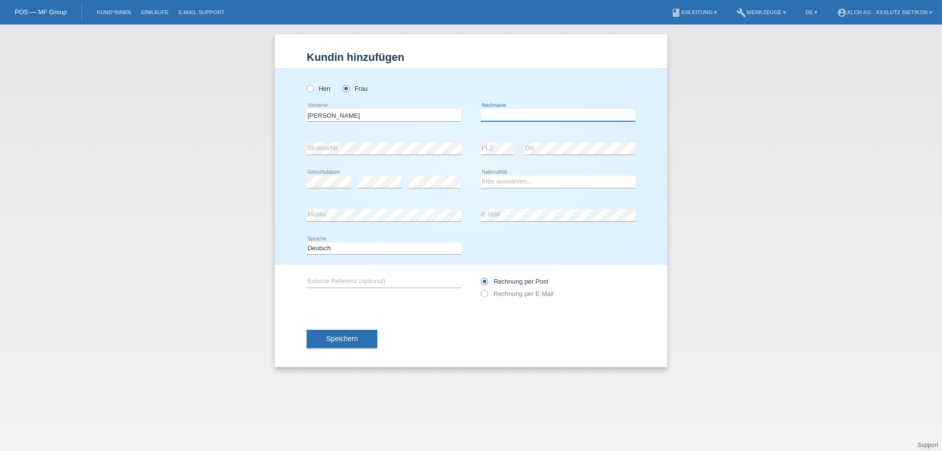
click at [544, 111] on input "text" at bounding box center [558, 115] width 154 height 12
type input "Shabani"
drag, startPoint x: 370, startPoint y: 158, endPoint x: 374, endPoint y: 154, distance: 5.6
click at [371, 157] on div "error Strasse/Nr." at bounding box center [383, 148] width 154 height 33
click at [439, 180] on div "error" at bounding box center [434, 181] width 51 height 33
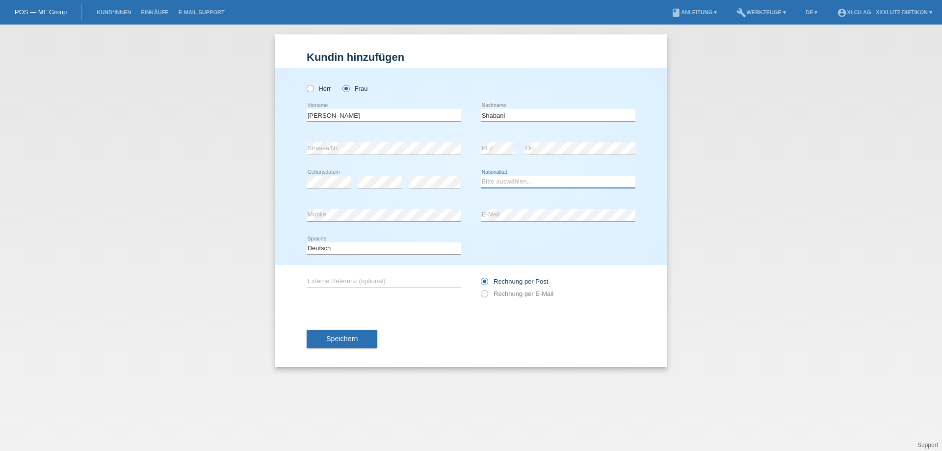
click at [492, 183] on select "Bitte auswählen... [GEOGRAPHIC_DATA] [GEOGRAPHIC_DATA] [GEOGRAPHIC_DATA] [GEOGR…" at bounding box center [558, 182] width 154 height 12
click at [481, 176] on select "Bitte auswählen... Schweiz Deutschland Liechtenstein Österreich ------------ Af…" at bounding box center [558, 182] width 154 height 12
click at [615, 182] on select "Bitte auswählen... Schweiz Deutschland Liechtenstein Österreich ------------ Af…" at bounding box center [558, 182] width 154 height 12
click at [516, 183] on select "Bitte auswählen... Schweiz Deutschland Liechtenstein Österreich ------------ Af…" at bounding box center [558, 182] width 154 height 12
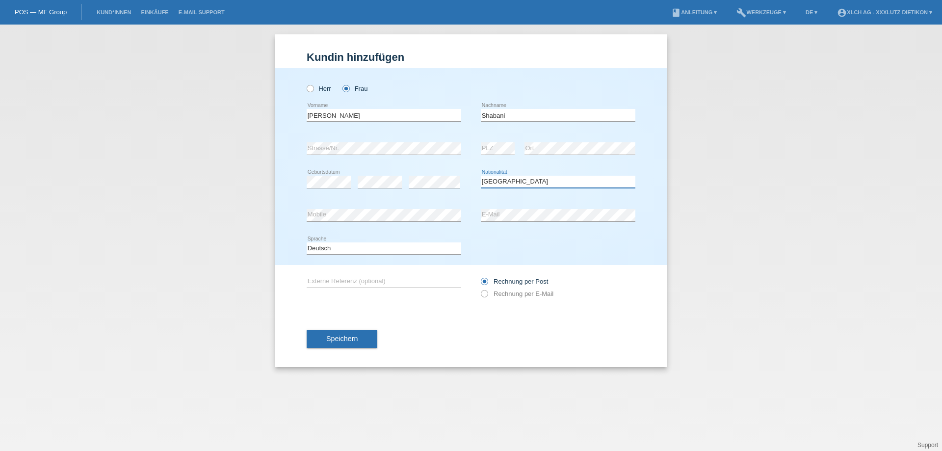
drag, startPoint x: 513, startPoint y: 178, endPoint x: 521, endPoint y: 191, distance: 16.1
click at [513, 178] on select "Bitte auswählen... Schweiz Deutschland Liechtenstein Österreich ------------ Af…" at bounding box center [558, 182] width 154 height 12
click at [525, 180] on select "Bitte auswählen... Schweiz Deutschland Liechtenstein Österreich ------------ Af…" at bounding box center [558, 182] width 154 height 12
select select "MK"
click at [481, 176] on select "Bitte auswählen... Schweiz Deutschland Liechtenstein Österreich ------------ Af…" at bounding box center [558, 182] width 154 height 12
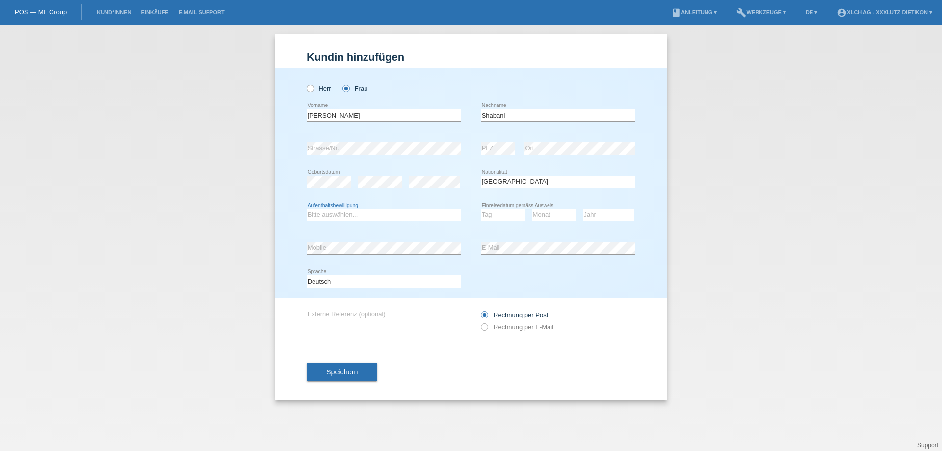
click at [345, 214] on select "Bitte auswählen... C B B - Flüchtlingsstatus Andere" at bounding box center [383, 215] width 154 height 12
select select "C"
click at [306, 209] on select "Bitte auswählen... C B B - Flüchtlingsstatus Andere" at bounding box center [383, 215] width 154 height 12
click at [491, 216] on select "Tag 01 02 03 04 05 06 07 08 09 10 11" at bounding box center [503, 215] width 44 height 12
select select "07"
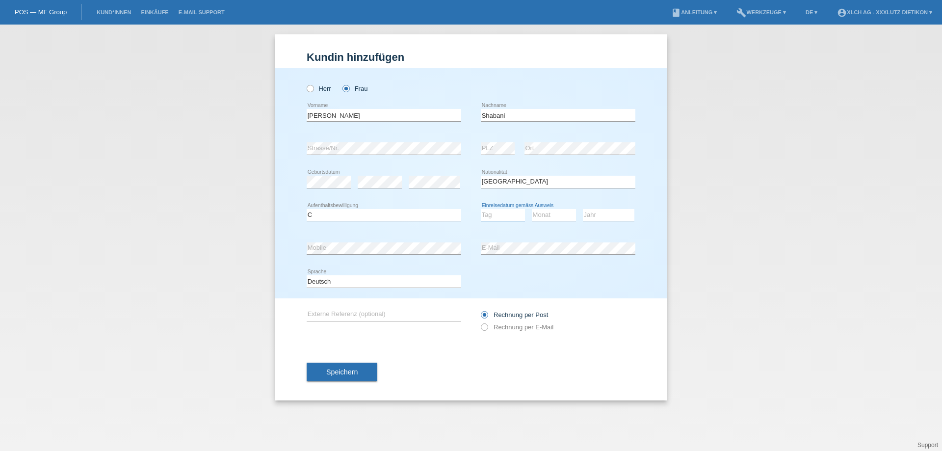
click at [481, 209] on select "Tag 01 02 03 04 05 06 07 08 09 10 11" at bounding box center [503, 215] width 44 height 12
click at [543, 217] on select "Monat 01 02 03 04 05 06 07 08 09 10 11" at bounding box center [554, 215] width 44 height 12
select select "06"
click at [532, 209] on select "Monat 01 02 03 04 05 06 07 08 09 10 11" at bounding box center [554, 215] width 44 height 12
click at [618, 213] on select "Jahr 2025 2024 2023 2022 2021 2020 2019 2018 2017 2016 2015 2014 2013 2012 2011…" at bounding box center [608, 215] width 51 height 12
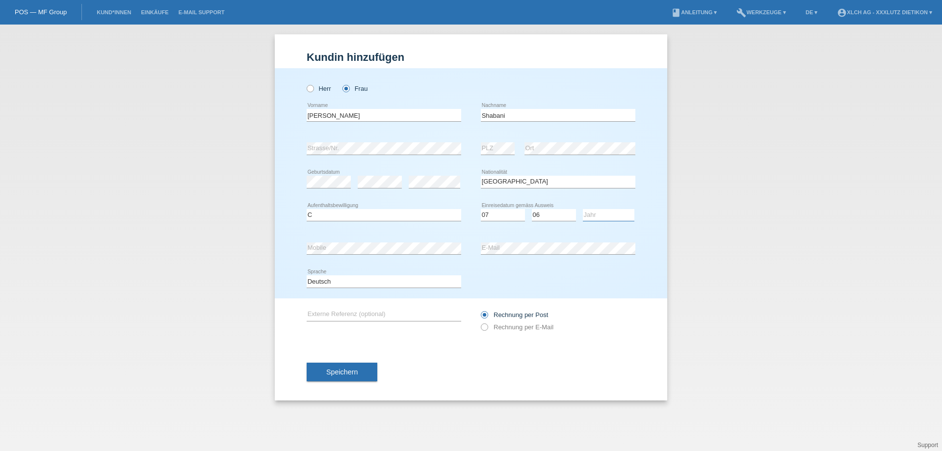
click at [617, 215] on select "Jahr 2025 2024 2023 2022 2021 2020 2019 2018 2017 2016 2015 2014 2013 2012 2011…" at bounding box center [608, 215] width 51 height 12
select select "1997"
click at [583, 209] on select "Jahr 2025 2024 2023 2022 2021 2020 2019 2018 2017 2016 2015 2014 2013 2012 2011…" at bounding box center [608, 215] width 51 height 12
click at [479, 322] on icon at bounding box center [479, 322] width 0 height 0
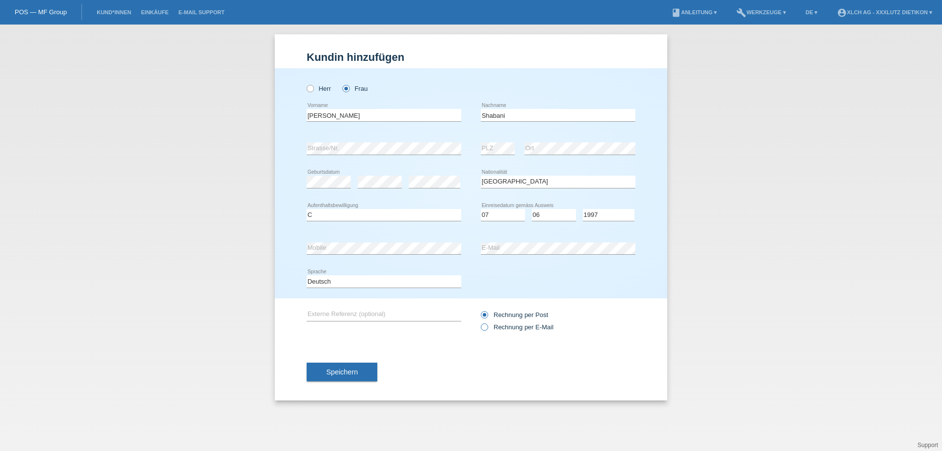
click at [485, 326] on input "Rechnung per E-Mail" at bounding box center [484, 329] width 6 height 12
radio input "true"
drag, startPoint x: 348, startPoint y: 372, endPoint x: 356, endPoint y: 370, distance: 7.5
click at [349, 372] on span "Speichern" at bounding box center [341, 372] width 31 height 8
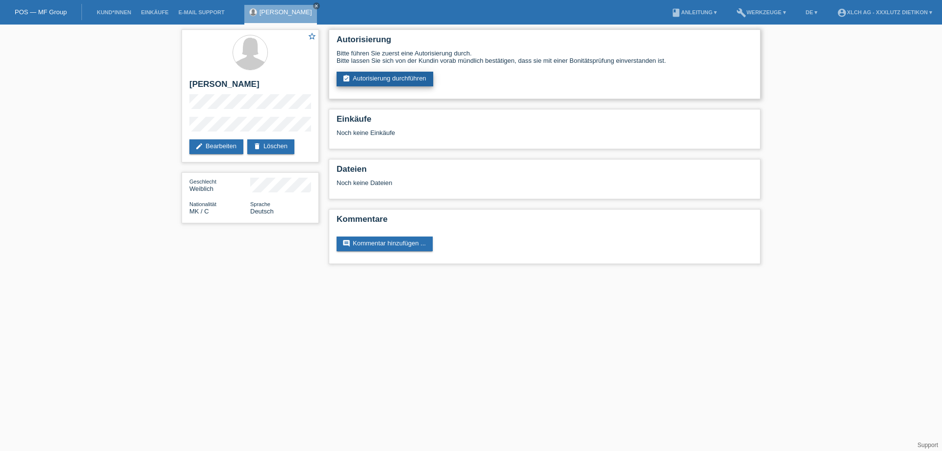
click at [395, 72] on link "assignment_turned_in Autorisierung durchführen" at bounding box center [384, 79] width 97 height 15
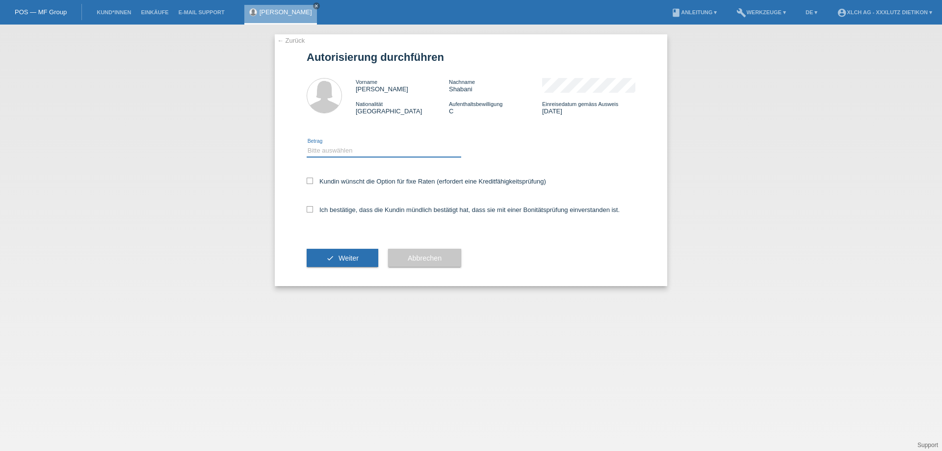
click at [347, 150] on select "Bitte auswählen CHF 1.00 - CHF 499.00 CHF 500.00 - CHF 1'999.00 CHF 2'000.00 - …" at bounding box center [383, 151] width 154 height 12
select select "3"
click at [306, 145] on select "Bitte auswählen CHF 1.00 - CHF 499.00 CHF 500.00 - CHF 1'999.00 CHF 2'000.00 - …" at bounding box center [383, 151] width 154 height 12
click at [315, 212] on label "Ich bestätige, dass die Kundin mündlich bestätigt hat, dass sie mit einer Bonit…" at bounding box center [462, 209] width 313 height 7
click at [313, 212] on input "Ich bestätige, dass die Kundin mündlich bestätigt hat, dass sie mit einer Bonit…" at bounding box center [309, 209] width 6 height 6
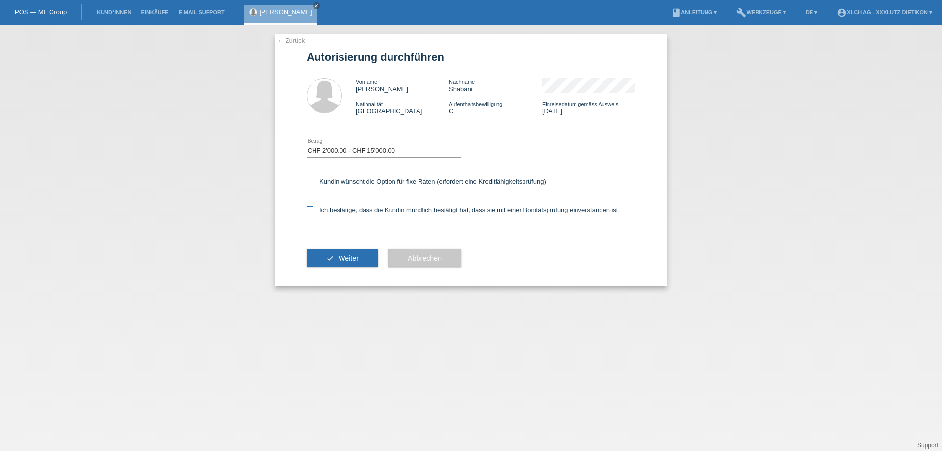
checkbox input "true"
click at [343, 255] on span "Weiter" at bounding box center [348, 258] width 20 height 8
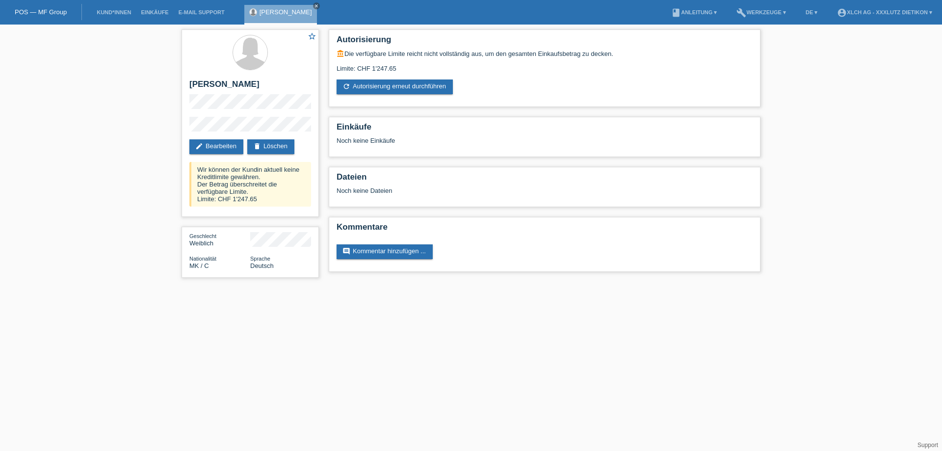
click at [114, 8] on li "Kund*innen" at bounding box center [114, 12] width 44 height 25
click at [314, 5] on icon "close" at bounding box center [316, 5] width 5 height 5
click at [128, 6] on li "Kund*innen" at bounding box center [114, 12] width 44 height 25
click at [119, 12] on link "Kund*innen" at bounding box center [114, 12] width 44 height 6
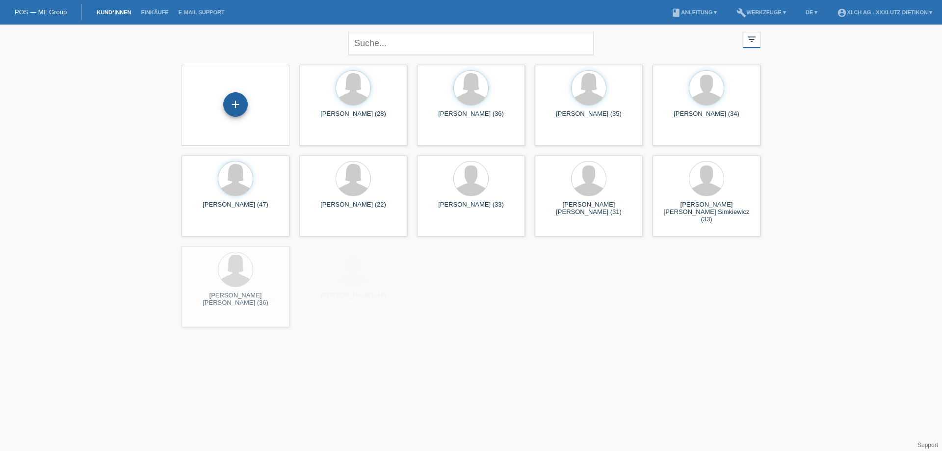
click at [237, 102] on div "+" at bounding box center [235, 104] width 25 height 25
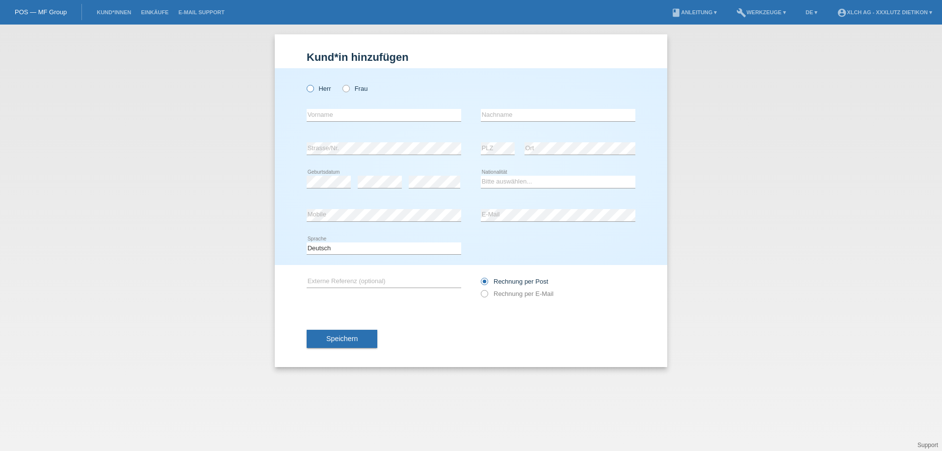
click at [305, 83] on icon at bounding box center [305, 83] width 0 height 0
click at [313, 87] on input "Herr" at bounding box center [309, 88] width 6 height 6
radio input "true"
click at [325, 114] on input "text" at bounding box center [383, 115] width 154 height 12
type input "Fisnik"
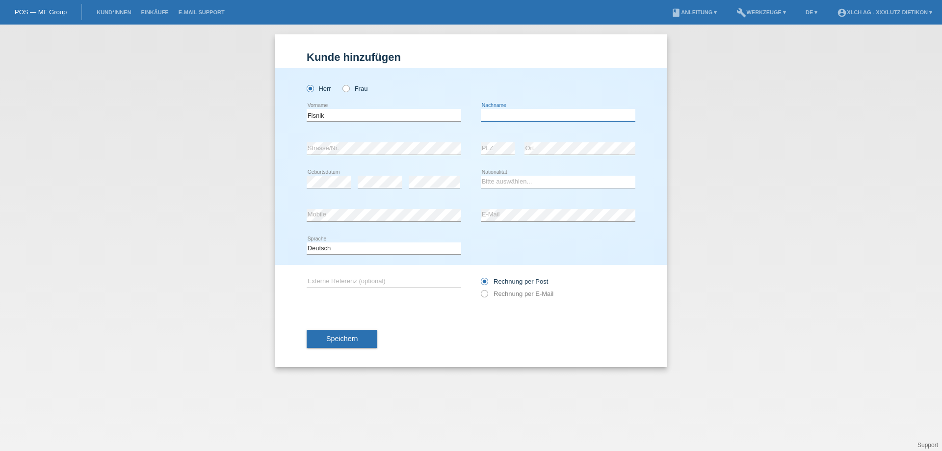
click at [504, 116] on input "text" at bounding box center [558, 115] width 154 height 12
type input "S"
type input "Alka"
click at [378, 189] on div "error" at bounding box center [379, 181] width 44 height 33
click at [534, 180] on select "Bitte auswählen... [GEOGRAPHIC_DATA] [GEOGRAPHIC_DATA] [GEOGRAPHIC_DATA] [GEOGR…" at bounding box center [558, 182] width 154 height 12
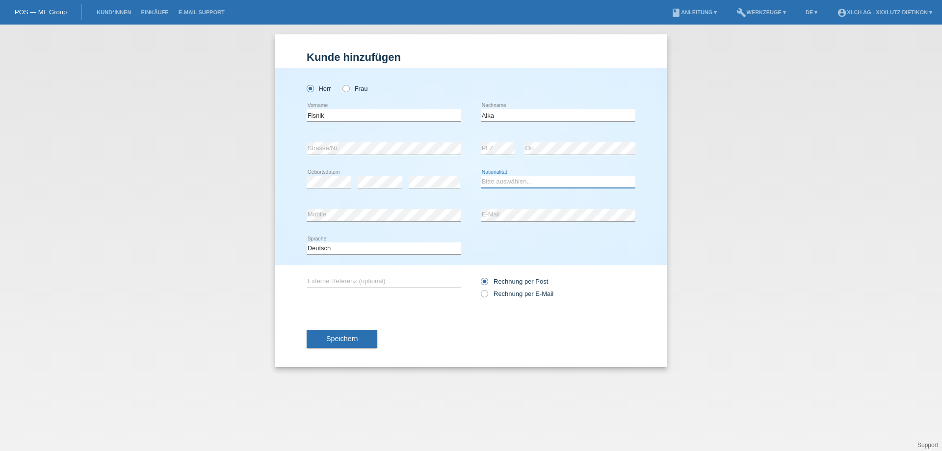
select select "MK"
click at [481, 176] on select "Bitte auswählen... Schweiz Deutschland Liechtenstein Österreich ------------ Af…" at bounding box center [558, 182] width 154 height 12
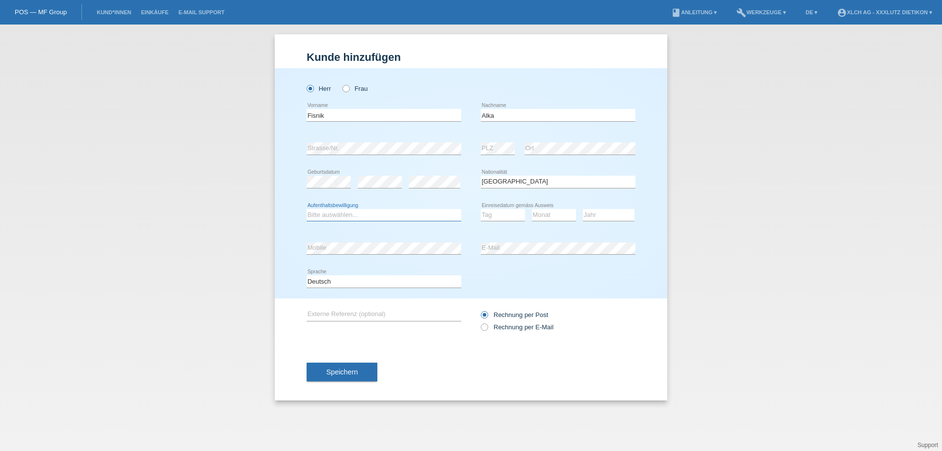
click at [382, 215] on select "Bitte auswählen... C B B - Flüchtlingsstatus Andere" at bounding box center [383, 215] width 154 height 12
select select "C"
click at [306, 209] on select "Bitte auswählen... C B B - Flüchtlingsstatus Andere" at bounding box center [383, 215] width 154 height 12
click at [494, 215] on select "Tag 01 02 03 04 05 06 07 08 09 10 11" at bounding box center [503, 215] width 44 height 12
select select "10"
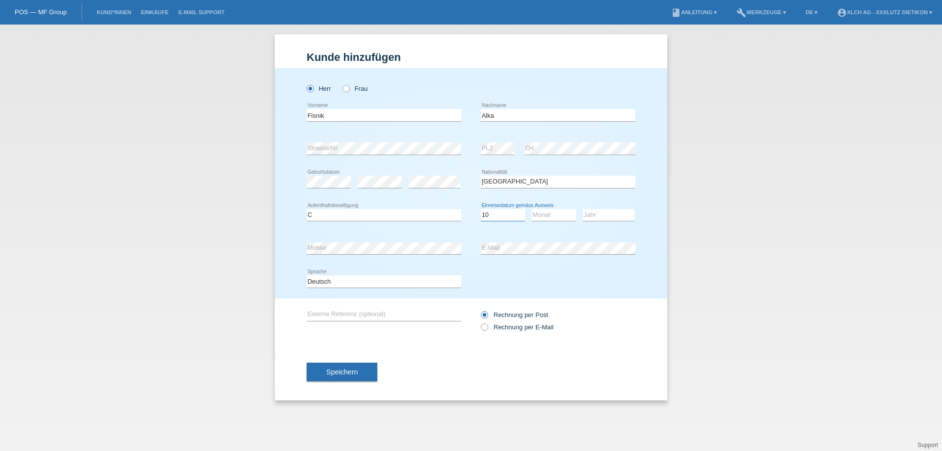
click at [481, 209] on select "Tag 01 02 03 04 05 06 07 08 09 10 11" at bounding box center [503, 215] width 44 height 12
click at [538, 207] on div "Monat 01 02 03 04 05 06 07 08 09 10 11 12 error" at bounding box center [554, 215] width 44 height 33
click at [547, 214] on select "Monat 01 02 03 04 05 06 07 08 09 10 11" at bounding box center [554, 215] width 44 height 12
select select "01"
click at [532, 209] on select "Monat 01 02 03 04 05 06 07 08 09 10 11" at bounding box center [554, 215] width 44 height 12
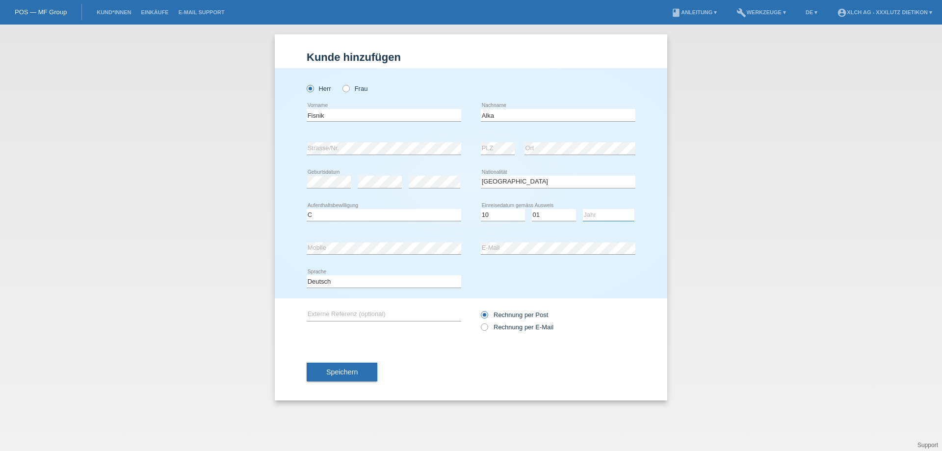
click at [592, 216] on select "Jahr 2025 2024 2023 2022 2021 2020 2019 2018 2017 2016 2015 2014 2013 2012 2011…" at bounding box center [608, 215] width 51 height 12
select select "1994"
click at [583, 209] on select "Jahr 2025 2024 2023 2022 2021 2020 2019 2018 2017 2016 2015 2014 2013 2012 2011…" at bounding box center [608, 215] width 51 height 12
click at [479, 322] on icon at bounding box center [479, 322] width 0 height 0
click at [486, 326] on input "Rechnung per E-Mail" at bounding box center [484, 329] width 6 height 12
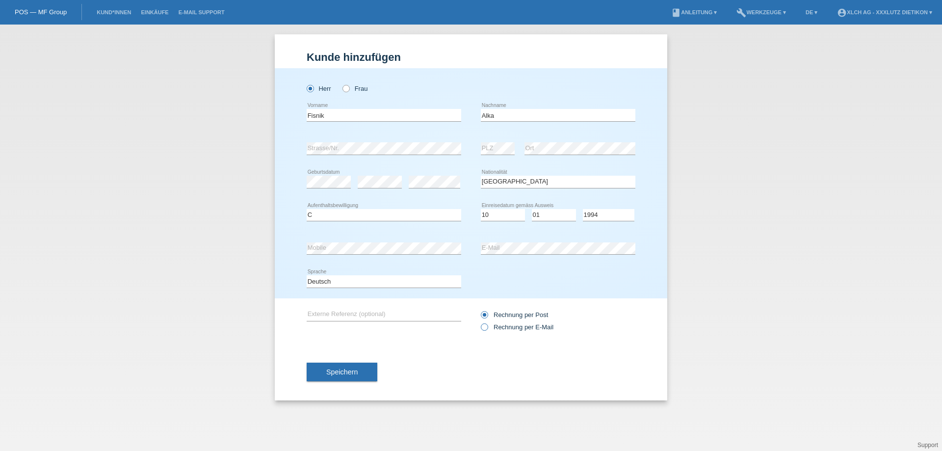
radio input "true"
click at [355, 372] on span "Speichern" at bounding box center [341, 372] width 31 height 8
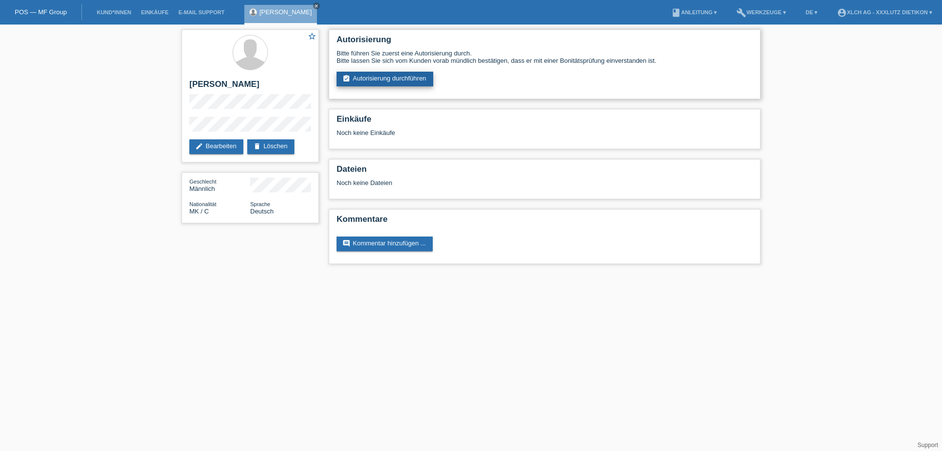
click at [391, 77] on link "assignment_turned_in Autorisierung durchführen" at bounding box center [384, 79] width 97 height 15
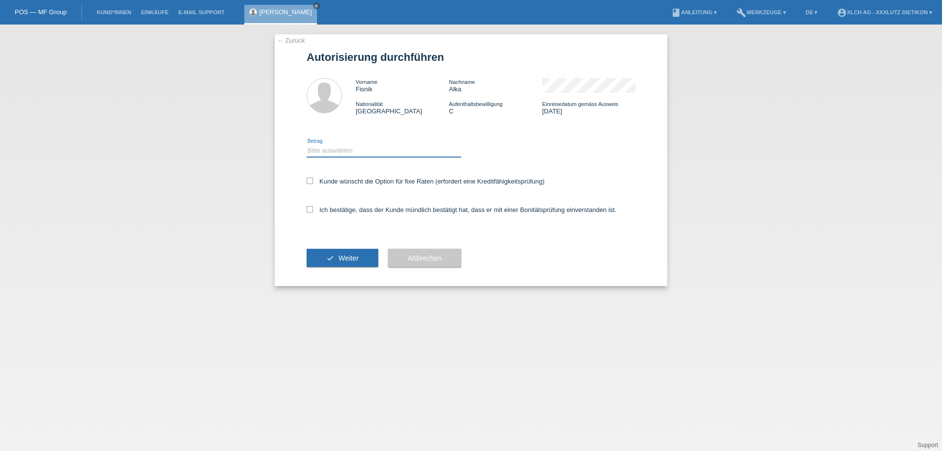
click at [330, 152] on select "Bitte auswählen CHF 1.00 - CHF 499.00 CHF 500.00 - CHF 1'999.00 CHF 2'000.00 - …" at bounding box center [383, 151] width 154 height 12
select select "3"
click at [306, 145] on select "Bitte auswählen CHF 1.00 - CHF 499.00 CHF 500.00 - CHF 1'999.00 CHF 2'000.00 - …" at bounding box center [383, 151] width 154 height 12
click at [312, 209] on icon at bounding box center [309, 209] width 6 height 6
click at [312, 209] on input "Ich bestätige, dass der Kunde mündlich bestätigt hat, dass er mit einer Bonität…" at bounding box center [309, 209] width 6 height 6
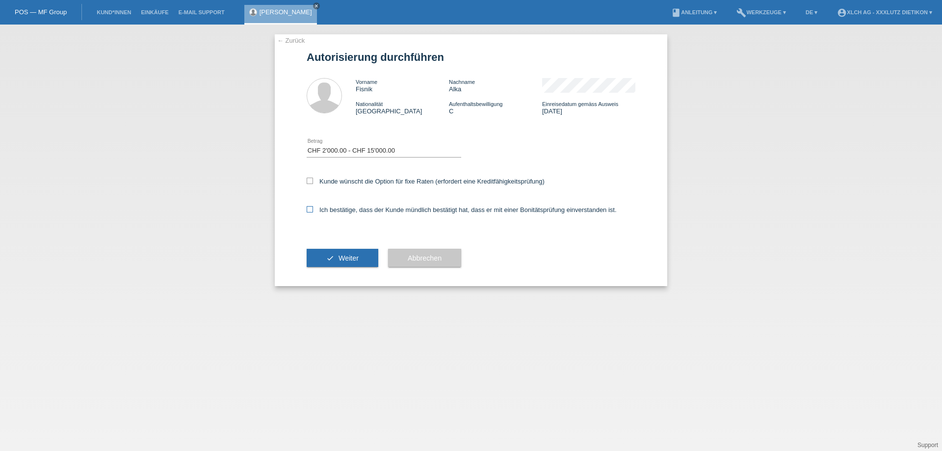
checkbox input "true"
click at [337, 255] on button "check Weiter" at bounding box center [342, 258] width 72 height 19
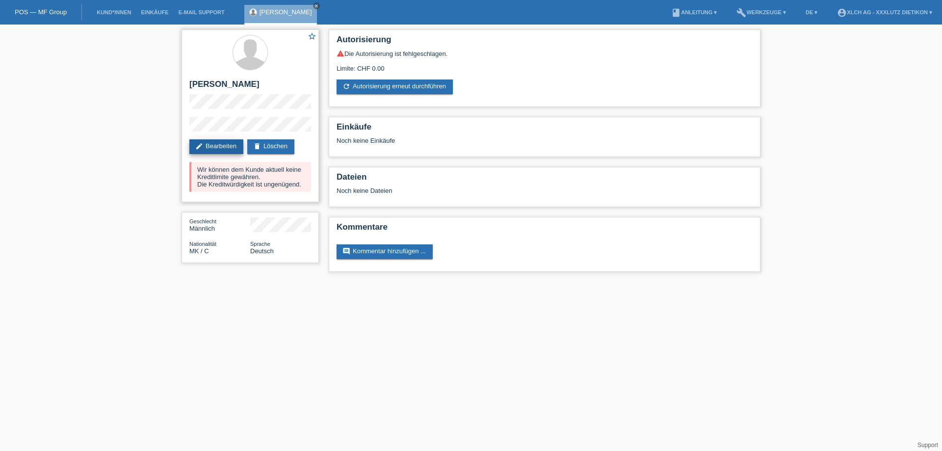
click at [230, 142] on link "edit Bearbeiten" at bounding box center [216, 146] width 54 height 15
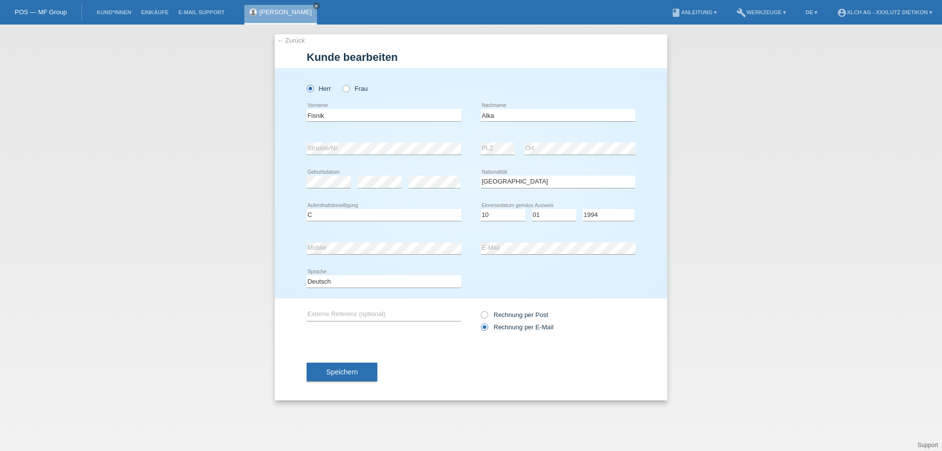
select select "MK"
select select "C"
select select "10"
select select "01"
select select "1994"
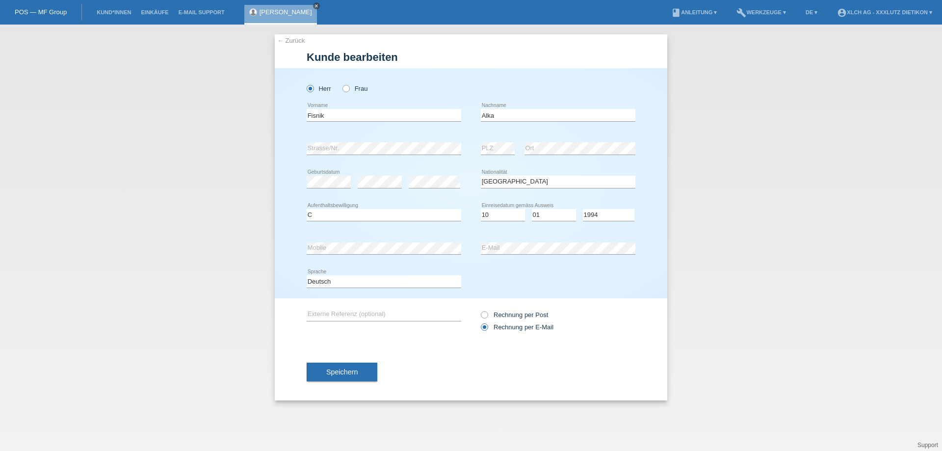
click at [314, 6] on icon "close" at bounding box center [316, 5] width 5 height 5
click at [285, 37] on link "← Zurück" at bounding box center [290, 40] width 27 height 7
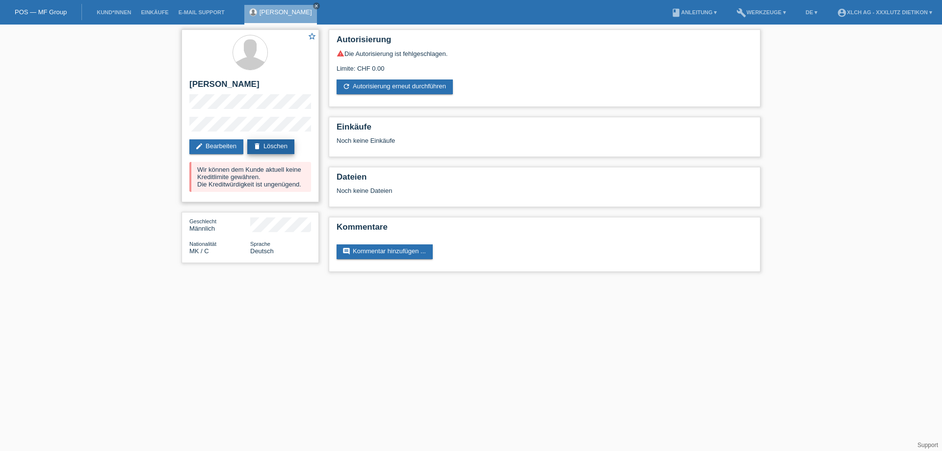
click at [277, 146] on link "delete Löschen" at bounding box center [270, 146] width 47 height 15
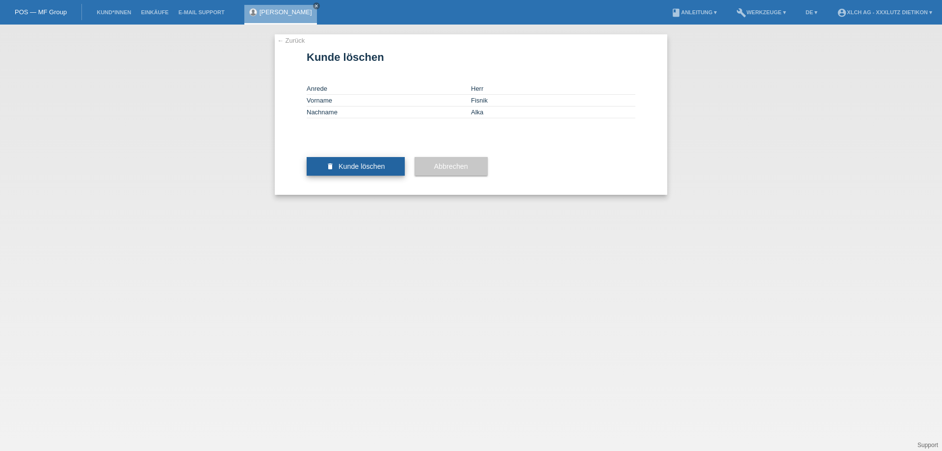
click at [352, 170] on span "Kunde löschen" at bounding box center [361, 166] width 47 height 8
